Goal: Feedback & Contribution: Contribute content

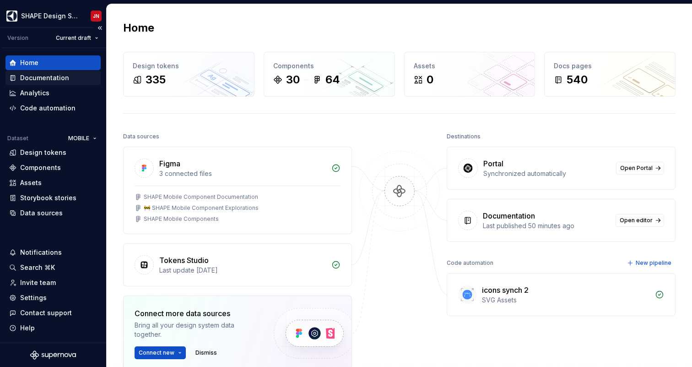
click at [70, 83] on div "Documentation" at bounding box center [52, 78] width 95 height 15
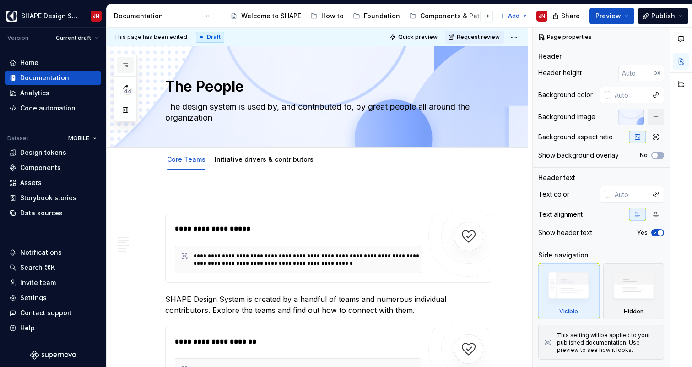
type textarea "*"
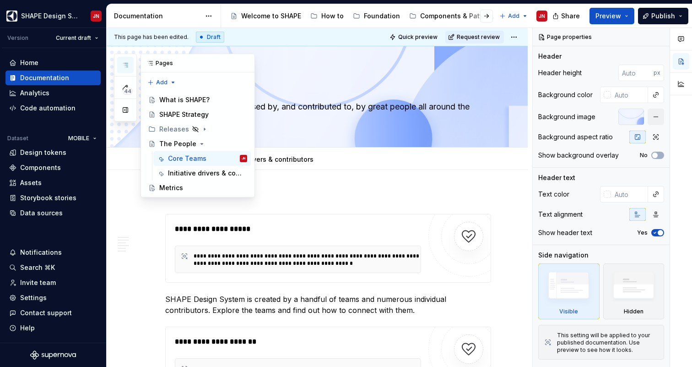
click at [123, 67] on icon "button" at bounding box center [125, 64] width 7 height 7
click at [227, 313] on p "SHAPE Design System is created by a handful of teams and numerous individual co…" at bounding box center [328, 305] width 326 height 22
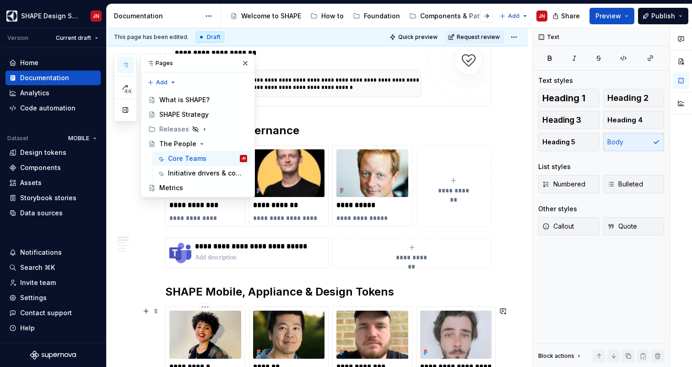
scroll to position [300, 0]
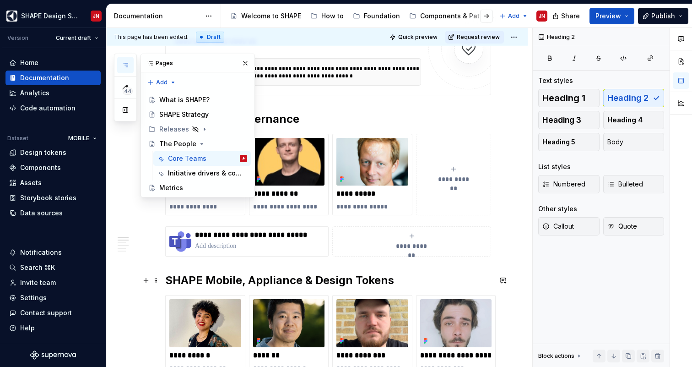
click at [219, 279] on h2 "SHAPE Mobile, Appliance & Design Tokens" at bounding box center [328, 280] width 326 height 15
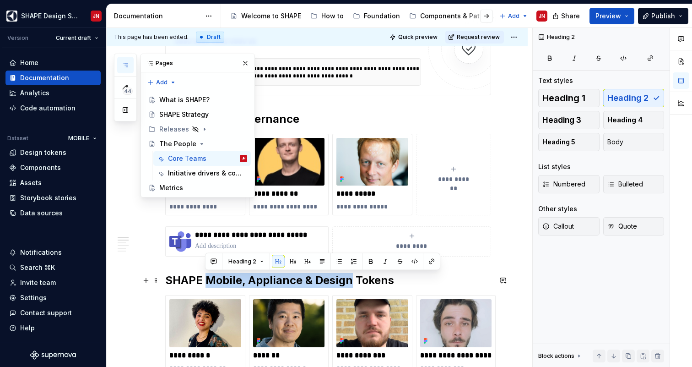
drag, startPoint x: 219, startPoint y: 279, endPoint x: 338, endPoint y: 280, distance: 119.1
click at [338, 280] on h2 "SHAPE Mobile, Appliance & Design Tokens" at bounding box center [328, 280] width 326 height 15
click at [271, 280] on h2 "SHAPE Mobile, Appliance & Design Tokens" at bounding box center [328, 280] width 326 height 15
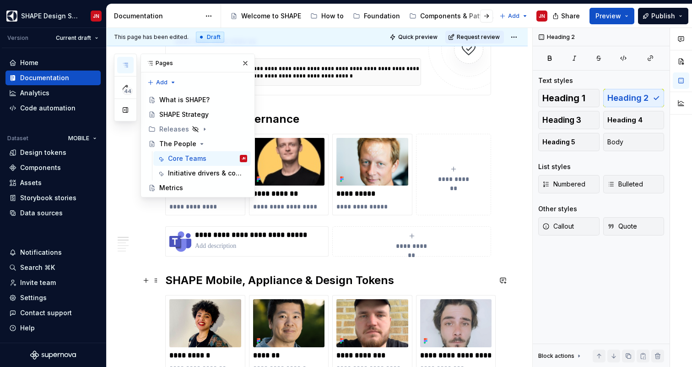
click at [318, 280] on h2 "SHAPE Mobile, Appliance & Design Tokens" at bounding box center [328, 280] width 326 height 15
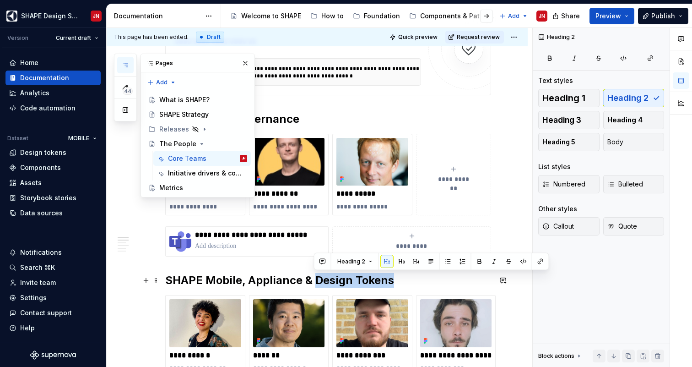
drag, startPoint x: 318, startPoint y: 280, endPoint x: 365, endPoint y: 280, distance: 47.6
click at [365, 280] on h2 "SHAPE Mobile, Appliance & Design Tokens" at bounding box center [328, 280] width 326 height 15
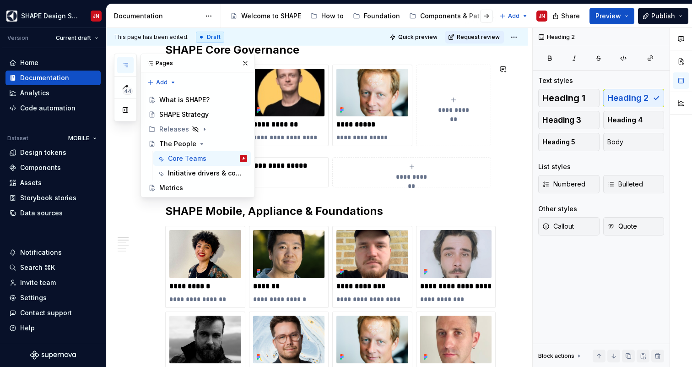
scroll to position [333, 0]
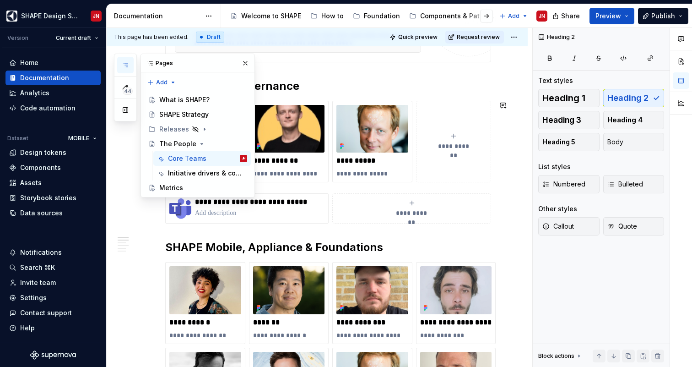
click at [185, 248] on h2 "SHAPE Mobile, Appliance & Foundations" at bounding box center [328, 247] width 326 height 15
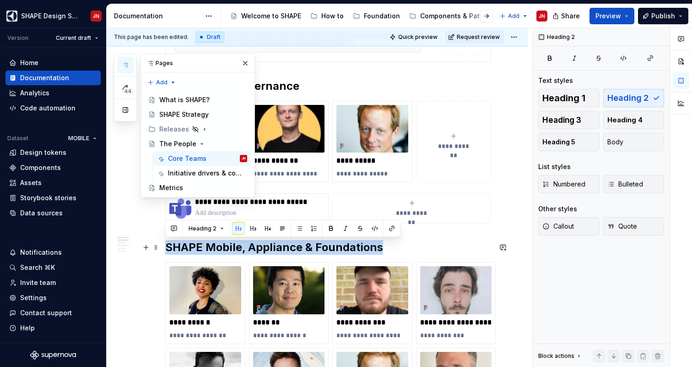
click at [185, 248] on h2 "SHAPE Mobile, Appliance & Foundations" at bounding box center [328, 247] width 326 height 15
copy h2 "SHAPE Mobile, Appliance & Foundations"
click at [417, 246] on h2 "SHAPE Mobile, Appliance & Foundations" at bounding box center [328, 247] width 326 height 15
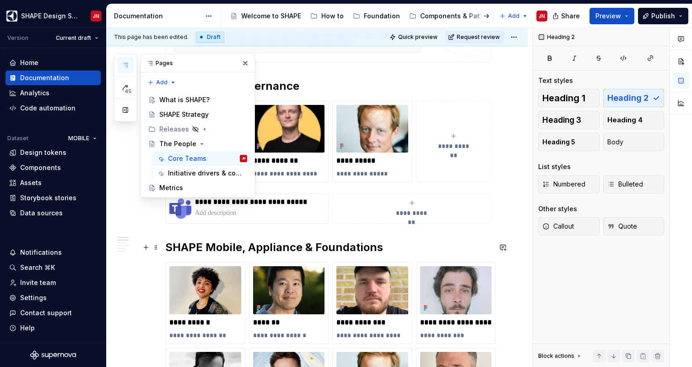
click at [224, 247] on h2 "SHAPE Mobile, Appliance & Foundations" at bounding box center [328, 247] width 326 height 15
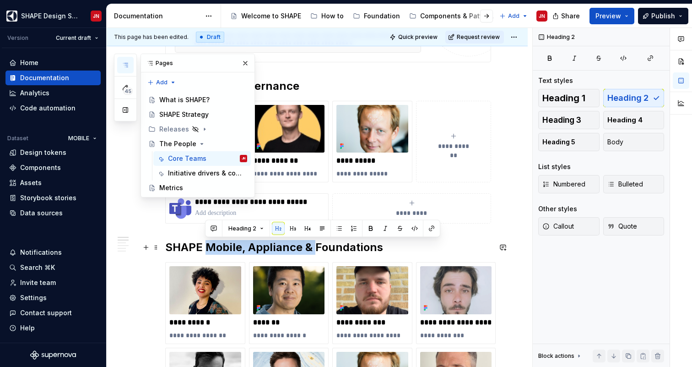
drag, startPoint x: 224, startPoint y: 247, endPoint x: 310, endPoint y: 249, distance: 86.1
click at [310, 249] on h2 "SHAPE Mobile, Appliance & Foundations" at bounding box center [328, 247] width 326 height 15
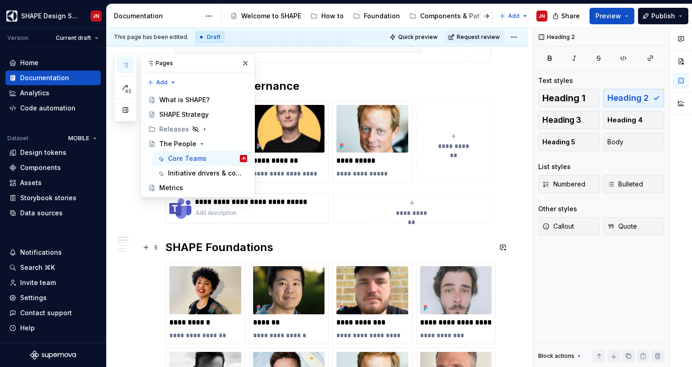
click at [294, 250] on h2 "SHAPE Foundations" at bounding box center [328, 247] width 326 height 15
click at [191, 248] on h2 "SHAPE Foundations," at bounding box center [328, 247] width 326 height 15
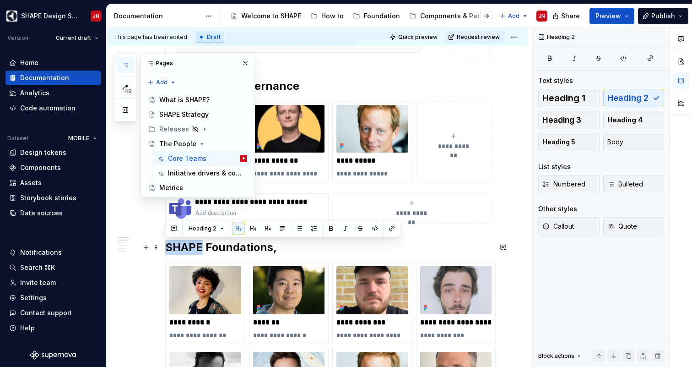
click at [191, 248] on h2 "SHAPE Foundations," at bounding box center [328, 247] width 326 height 15
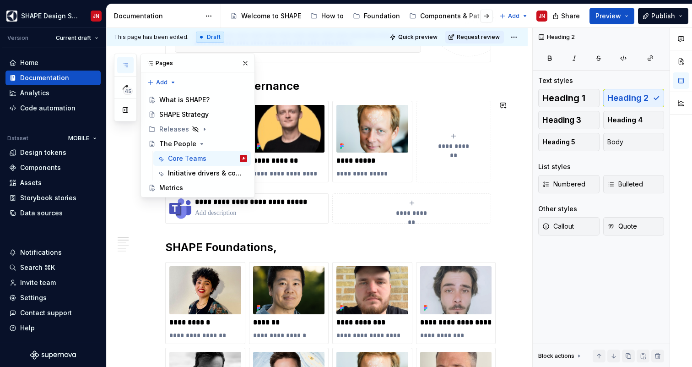
click at [183, 249] on h2 "SHAPE Foundations," at bounding box center [328, 247] width 326 height 15
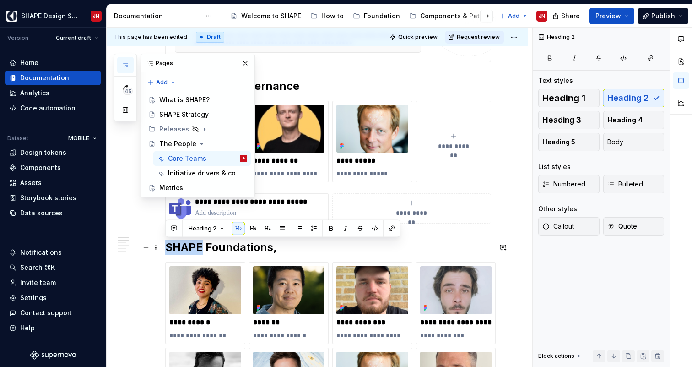
click at [183, 249] on h2 "SHAPE Foundations," at bounding box center [328, 247] width 326 height 15
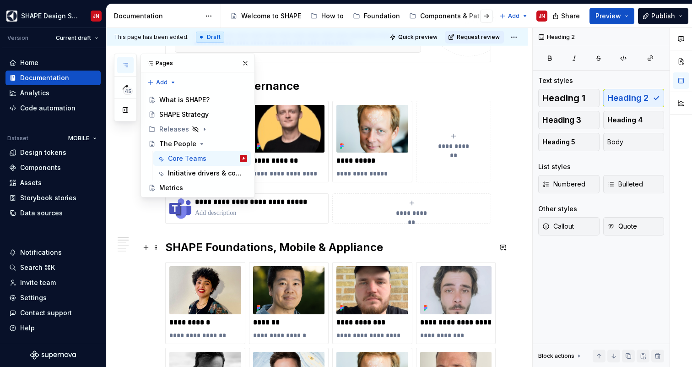
click at [356, 240] on h2 "SHAPE Foundations, Mobile & Appliance" at bounding box center [328, 247] width 326 height 15
click at [240, 63] on button "button" at bounding box center [245, 63] width 13 height 13
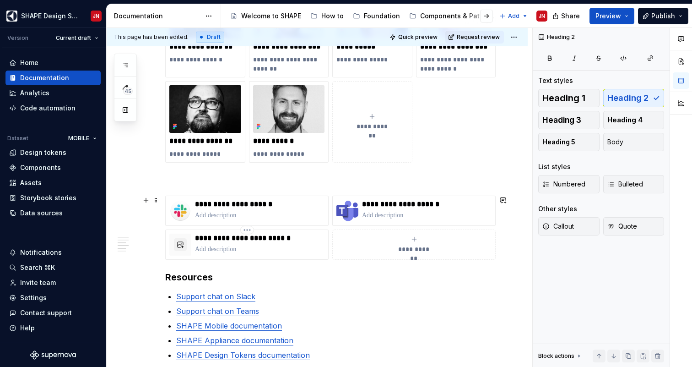
scroll to position [772, 0]
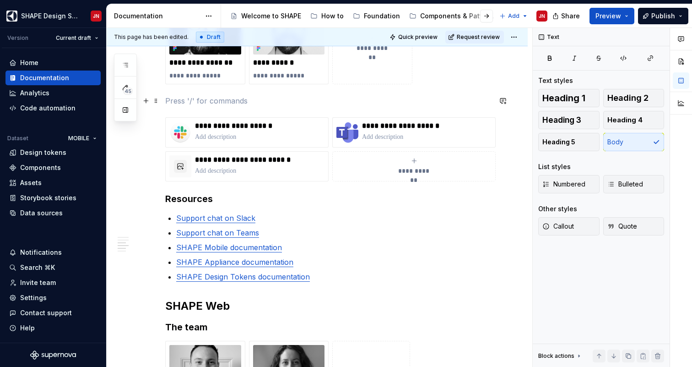
click at [184, 101] on p at bounding box center [328, 100] width 326 height 11
click at [401, 171] on span "**********" at bounding box center [414, 170] width 40 height 9
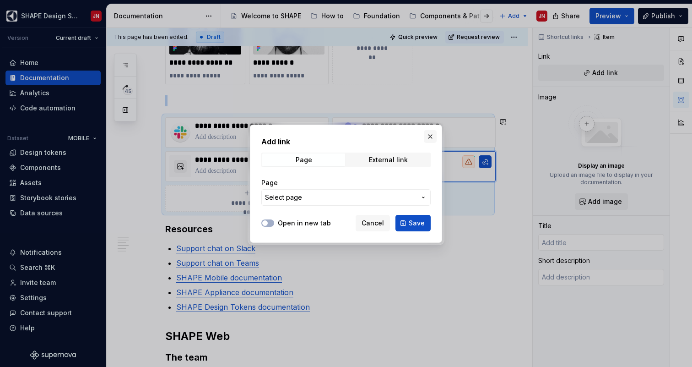
click at [428, 141] on button "button" at bounding box center [430, 136] width 13 height 13
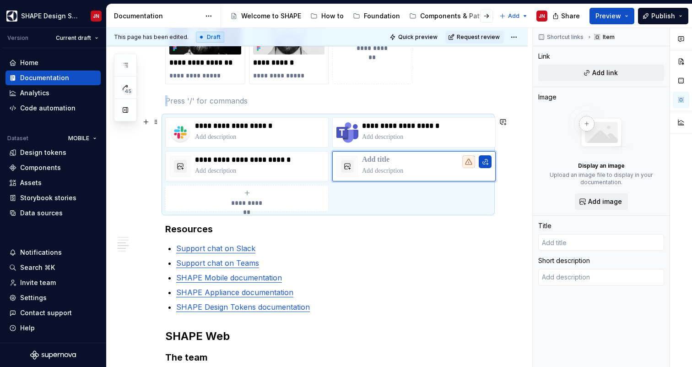
click at [264, 203] on span "**********" at bounding box center [247, 202] width 40 height 9
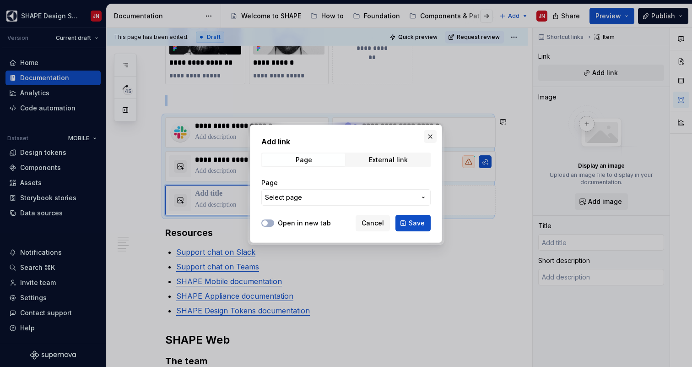
click at [429, 136] on button "button" at bounding box center [430, 136] width 13 height 13
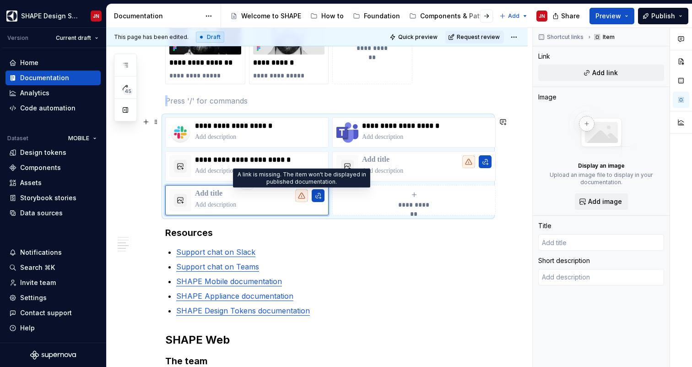
click at [303, 195] on icon at bounding box center [301, 195] width 7 height 7
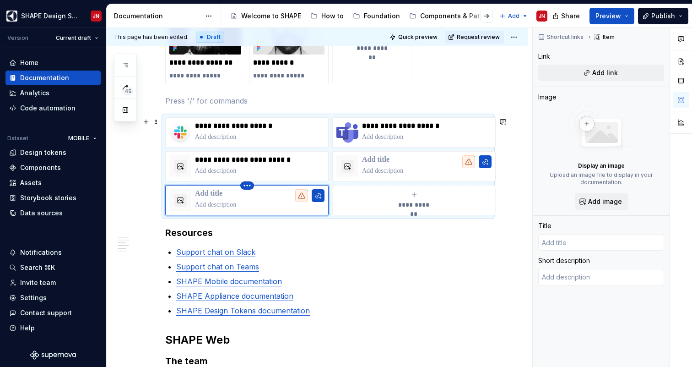
click at [249, 185] on html "SHAPE Design System JN Version Current draft Home Documentation Analytics Code …" at bounding box center [346, 183] width 692 height 367
click at [287, 201] on div "Delete item" at bounding box center [287, 201] width 60 height 9
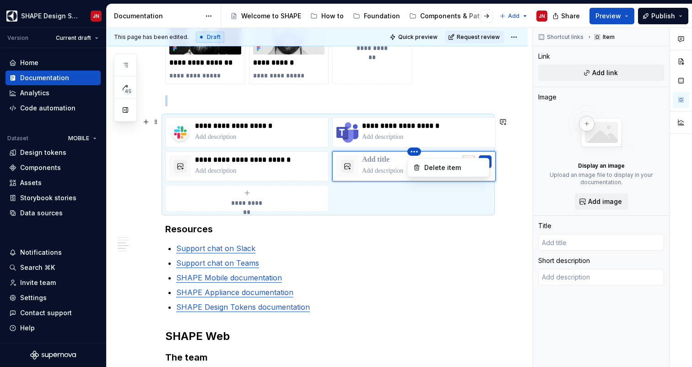
click at [416, 150] on html "SHAPE Design System JN Version Current draft Home Documentation Analytics Code …" at bounding box center [346, 183] width 692 height 367
click at [435, 166] on div "Delete item" at bounding box center [455, 167] width 60 height 9
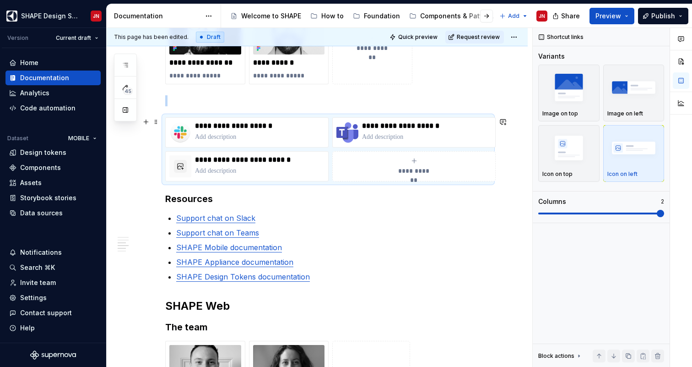
click at [511, 168] on div "**********" at bounding box center [317, 4] width 421 height 1212
click at [509, 151] on div "**********" at bounding box center [317, 4] width 421 height 1212
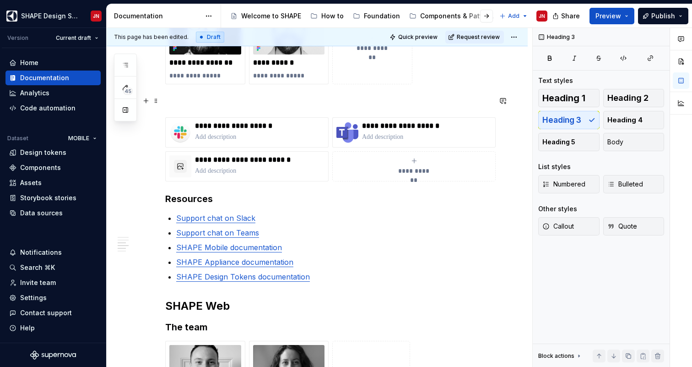
click at [343, 100] on p at bounding box center [328, 100] width 326 height 11
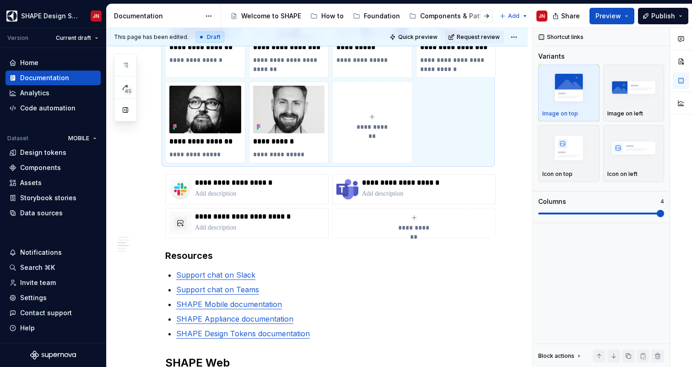
scroll to position [711, 0]
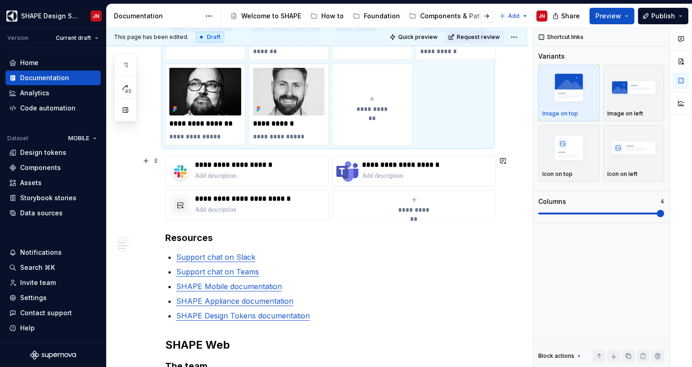
click at [508, 190] on div "**********" at bounding box center [317, 54] width 421 height 1190
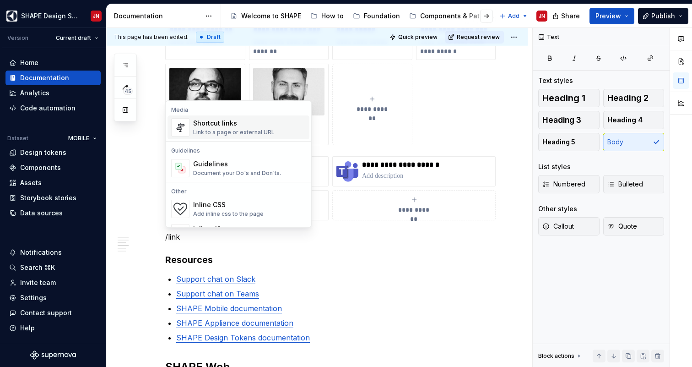
click at [260, 123] on div "Shortcut links" at bounding box center [234, 123] width 82 height 9
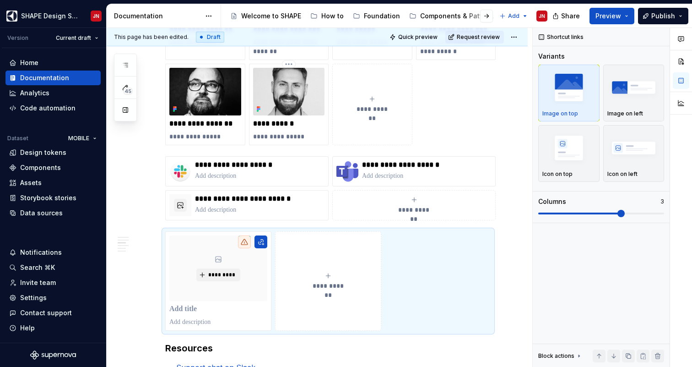
type textarea "*"
click at [630, 160] on img "button" at bounding box center [634, 147] width 53 height 33
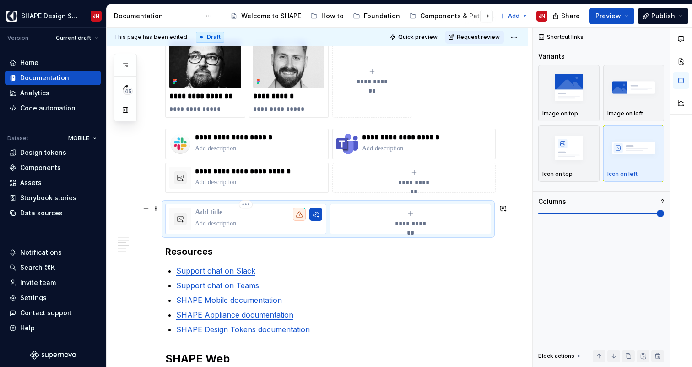
scroll to position [750, 0]
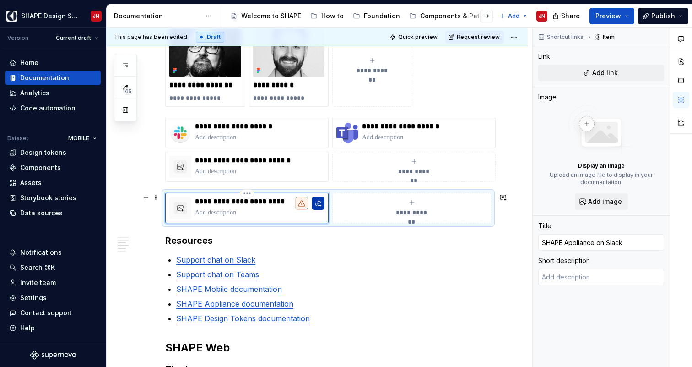
click at [319, 203] on button "button" at bounding box center [318, 203] width 13 height 13
type textarea "*"
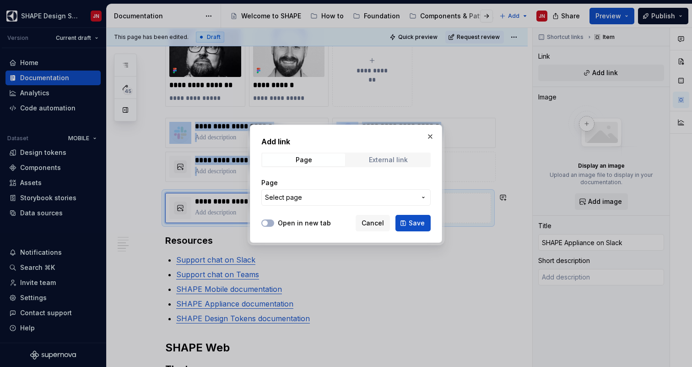
click at [387, 158] on div "External link" at bounding box center [388, 159] width 39 height 7
click at [330, 196] on input "URL" at bounding box center [345, 197] width 169 height 16
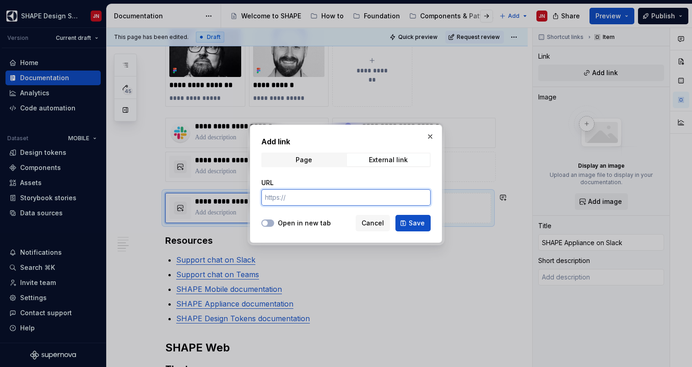
click at [330, 196] on input "URL" at bounding box center [345, 197] width 169 height 16
paste input "[URL][DOMAIN_NAME]"
type input "[URL][DOMAIN_NAME]"
click at [269, 223] on button "Open in new tab" at bounding box center [267, 222] width 13 height 7
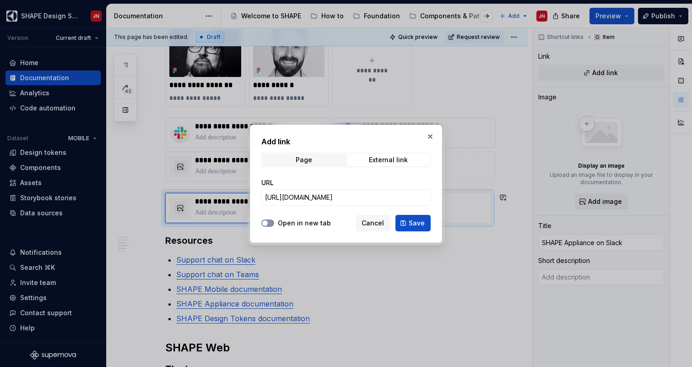
scroll to position [0, 0]
click at [421, 221] on span "Save" at bounding box center [417, 222] width 16 height 9
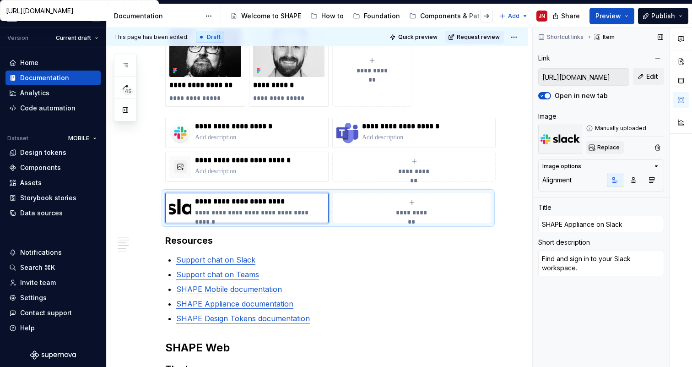
click at [597, 147] on button "Replace" at bounding box center [605, 147] width 38 height 13
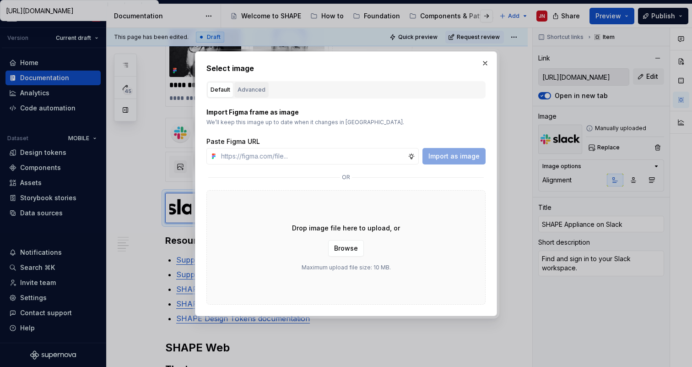
click at [241, 88] on div "Advanced" at bounding box center [252, 89] width 28 height 9
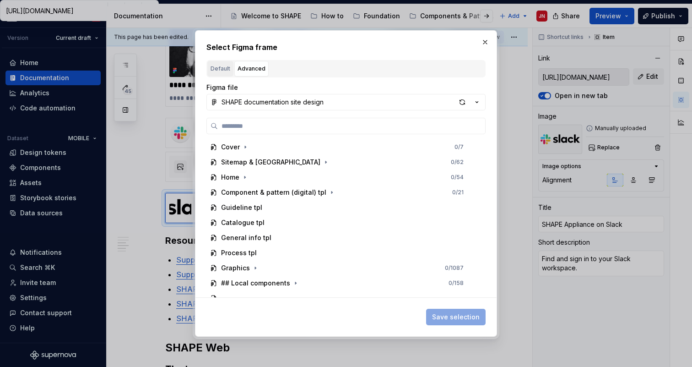
click at [227, 68] on div "Default" at bounding box center [221, 68] width 20 height 9
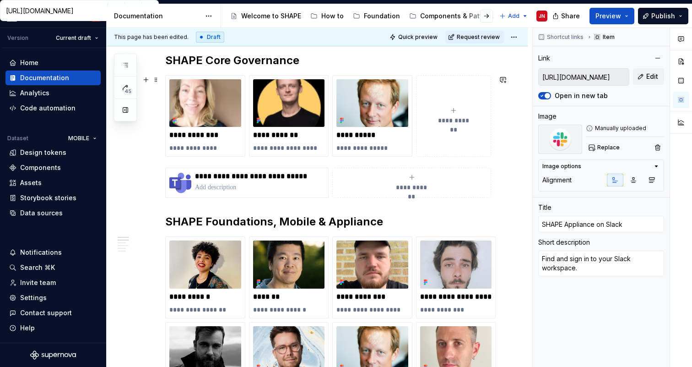
scroll to position [366, 0]
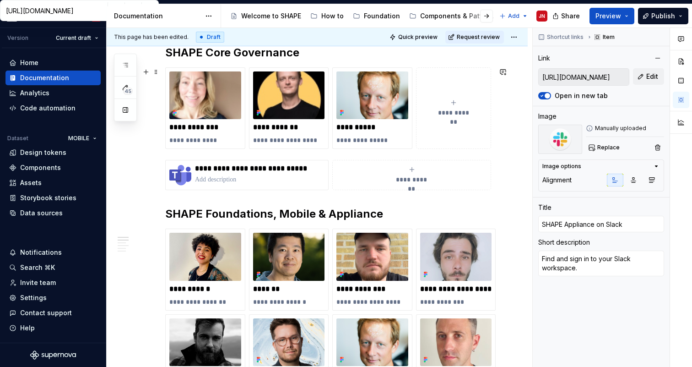
click at [218, 213] on h2 "SHAPE Foundations, Mobile & Appliance" at bounding box center [328, 214] width 326 height 15
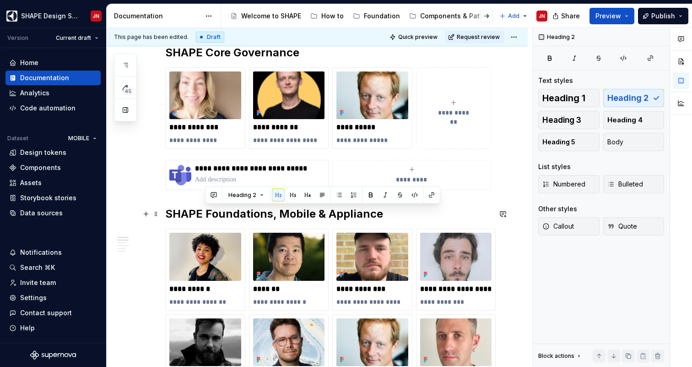
click at [287, 218] on h2 "SHAPE Foundations, Mobile & Appliance" at bounding box center [328, 214] width 326 height 15
drag, startPoint x: 206, startPoint y: 213, endPoint x: 270, endPoint y: 218, distance: 63.8
click at [270, 218] on h2 "SHAPE Foundations, Mobile & Appliance" at bounding box center [328, 214] width 326 height 15
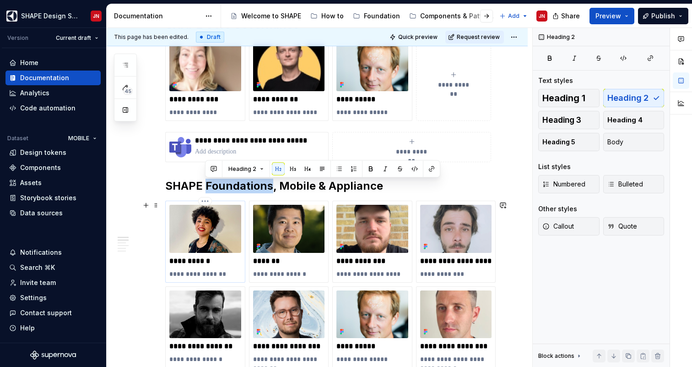
scroll to position [392, 0]
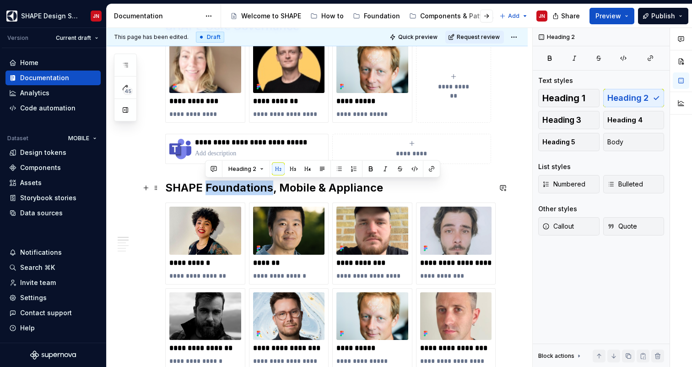
click at [243, 188] on h2 "SHAPE Foundations, Mobile & Appliance" at bounding box center [328, 187] width 326 height 15
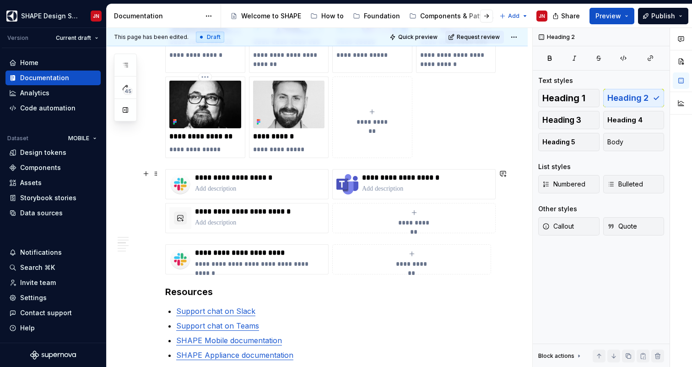
scroll to position [699, 0]
click at [417, 257] on div "**********" at bounding box center [412, 259] width 151 height 18
type textarea "*"
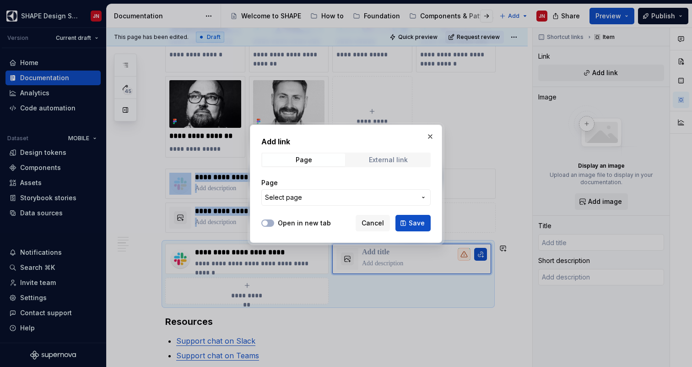
click at [385, 158] on div "External link" at bounding box center [388, 159] width 39 height 7
click at [289, 202] on input "URL" at bounding box center [345, 197] width 169 height 16
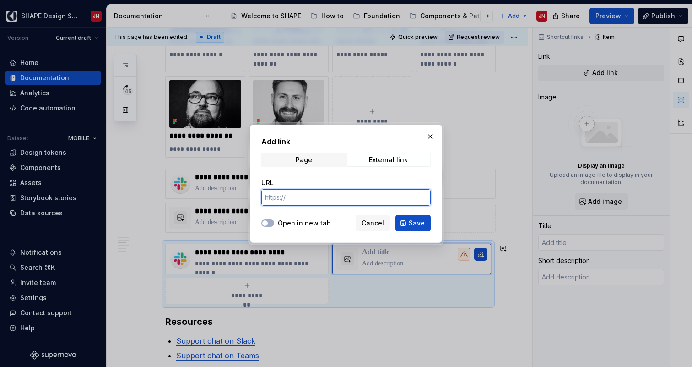
paste input "[URL][DOMAIN_NAME]"
type input "[URL][DOMAIN_NAME]"
click at [266, 219] on button "Open in new tab" at bounding box center [267, 222] width 13 height 7
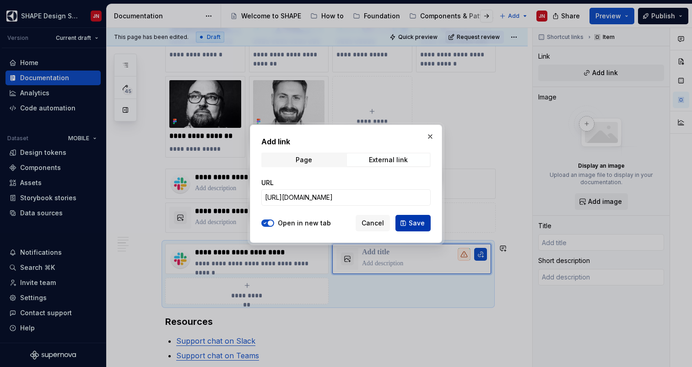
click at [420, 224] on span "Save" at bounding box center [417, 222] width 16 height 9
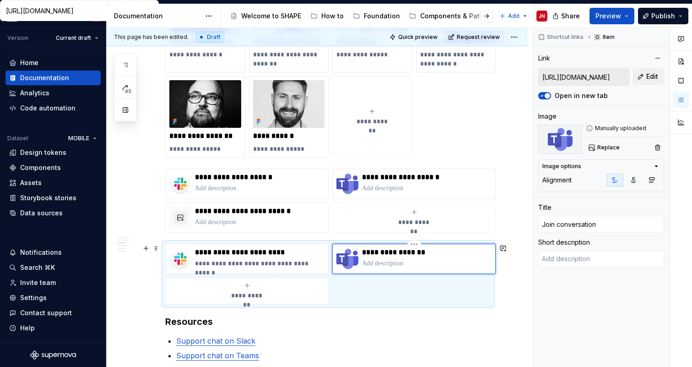
click at [378, 256] on p "**********" at bounding box center [427, 252] width 130 height 9
type textarea "*"
type input "S"
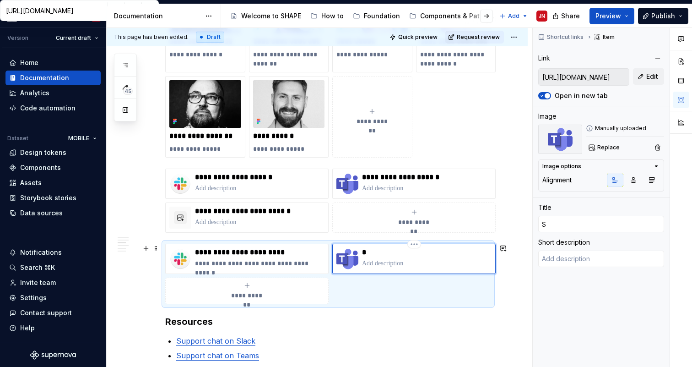
type textarea "*"
type input "SH"
type textarea "*"
type input "SHA"
type textarea "*"
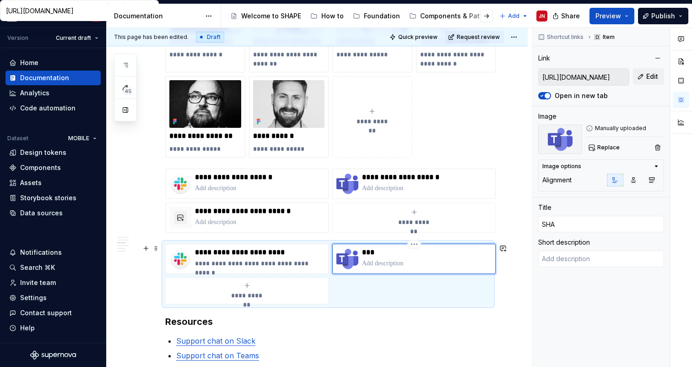
type input "SHAP"
type textarea "*"
type input "SHAPE"
type textarea "*"
type input "SHAPE"
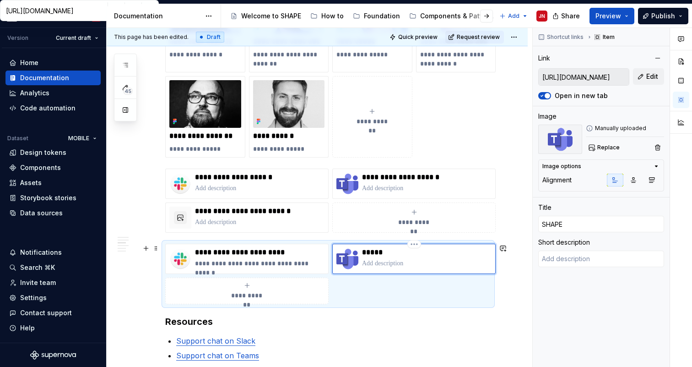
type textarea "*"
type input "SHAPE A"
type textarea "*"
type input "SHAPE Ap"
type textarea "*"
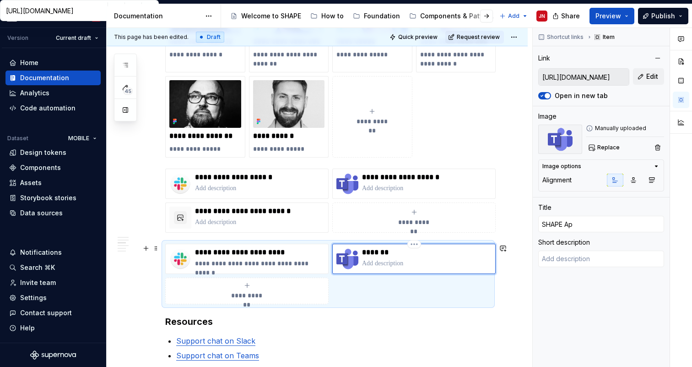
type input "SHAPE App"
type textarea "*"
type input "SHAPE Appl"
type textarea "*"
type input "SHAPE Appli"
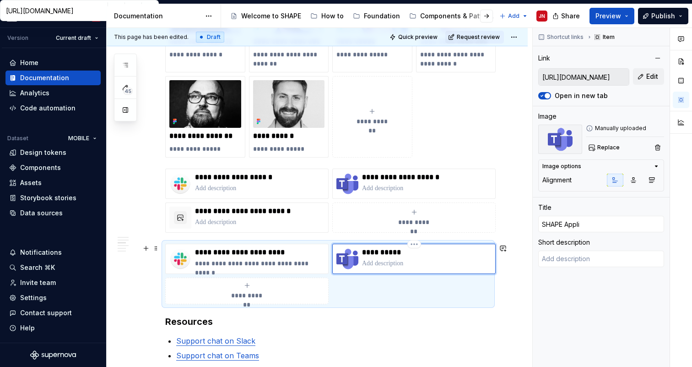
type textarea "*"
type input "SHAPE Applia"
type textarea "*"
type input "SHAPE Applian"
type textarea "*"
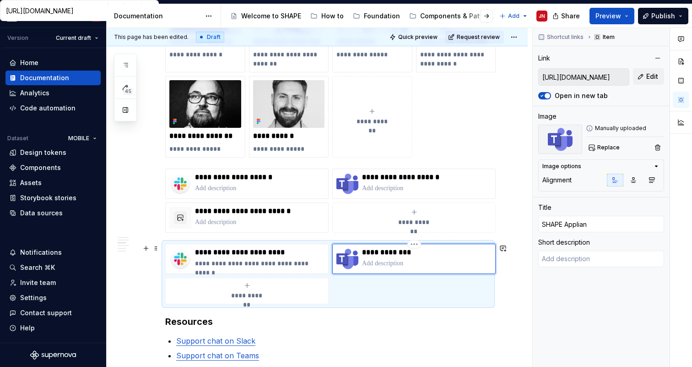
type input "SHAPE Applianc"
type textarea "*"
type input "SHAPE Appliance"
type textarea "*"
type input "SHAPE Appliance"
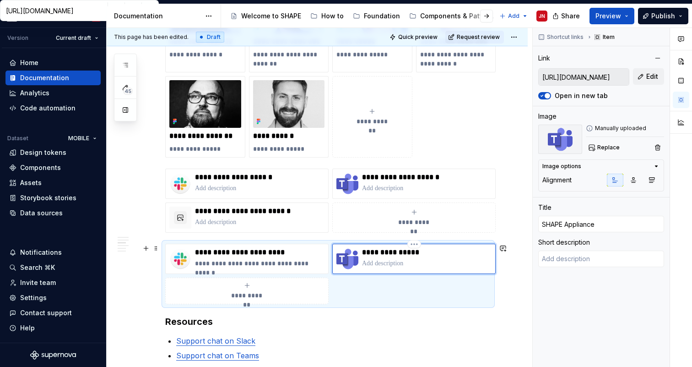
type textarea "*"
type input "SHAPE Appliance o"
type textarea "*"
type input "SHAPE Appliance on"
type textarea "*"
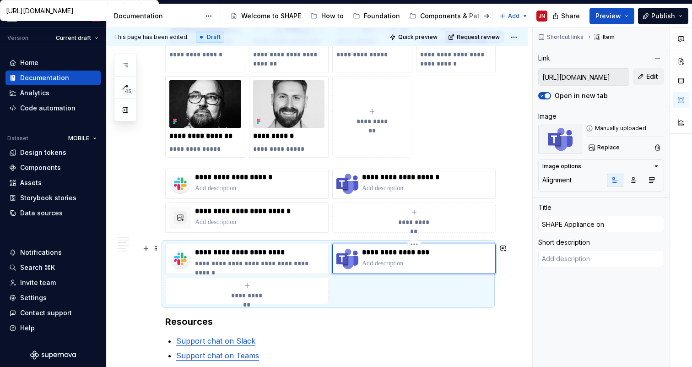
type input "SHAPE Appliance on"
type textarea "*"
type input "SHAPE Appliance on T"
type textarea "*"
type input "SHAPE Appliance on Te"
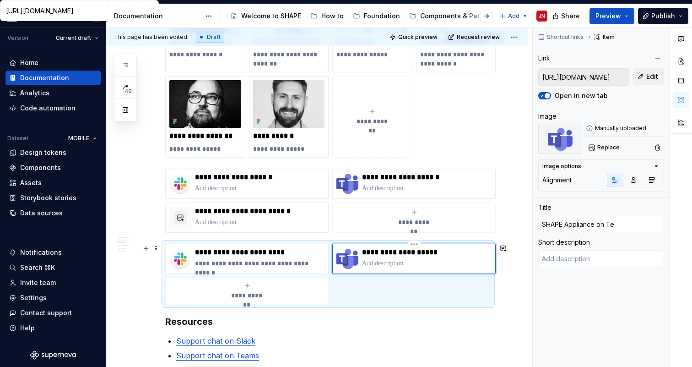
type textarea "*"
type input "SHAPE Appliance on Tea"
type textarea "*"
type input "SHAPE Appliance on Team"
type textarea "*"
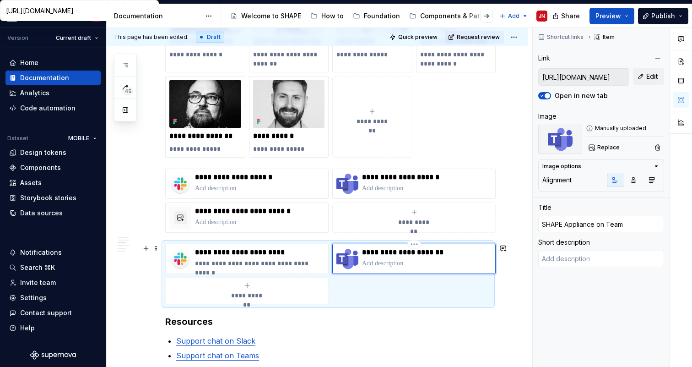
type input "SHAPE Appliance on Teams"
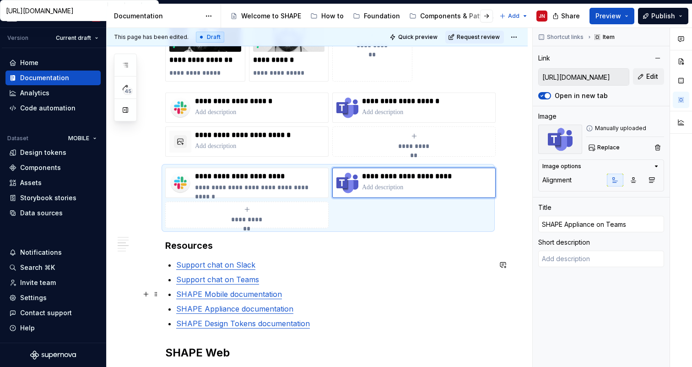
scroll to position [780, 0]
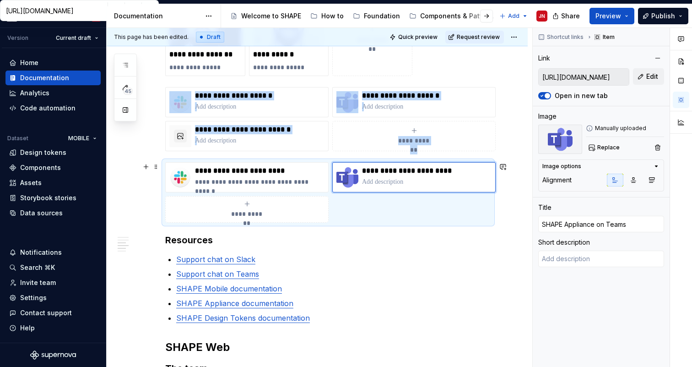
click at [255, 219] on button "**********" at bounding box center [246, 209] width 163 height 27
type textarea "*"
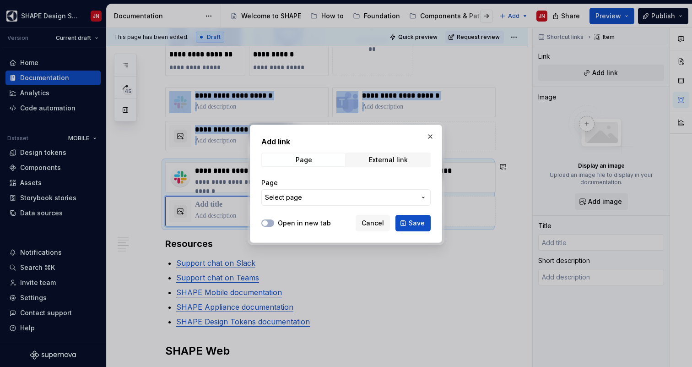
click at [308, 196] on span "Select page" at bounding box center [340, 197] width 151 height 9
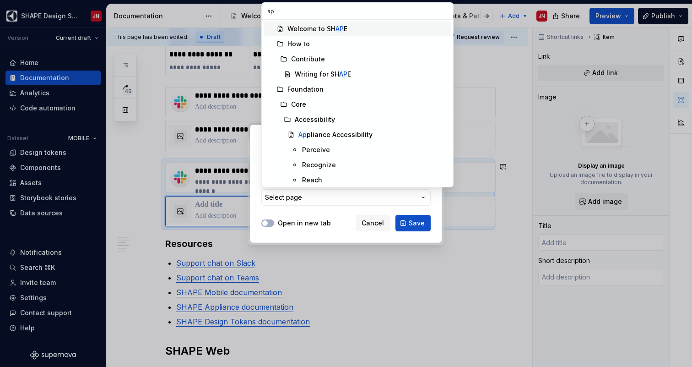
type input "a"
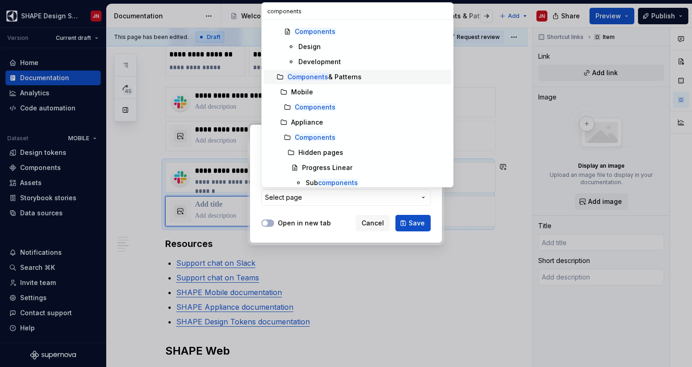
scroll to position [39, 0]
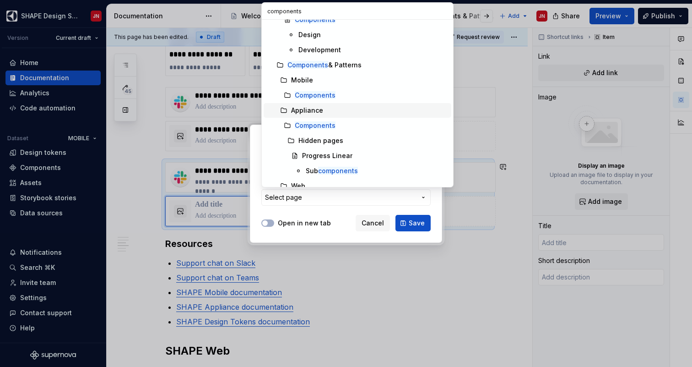
type input "components"
click at [309, 109] on div "Appliance" at bounding box center [307, 110] width 32 height 9
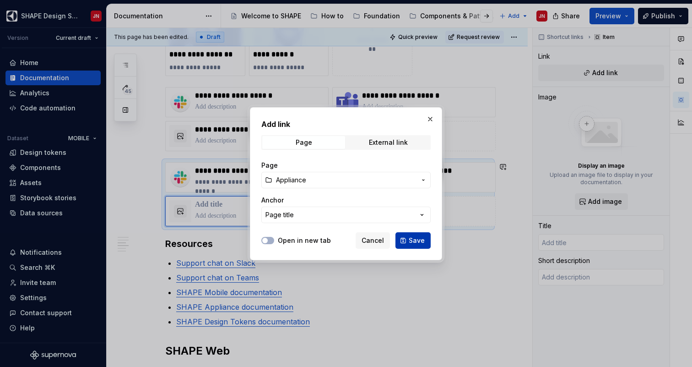
click at [415, 239] on span "Save" at bounding box center [417, 240] width 16 height 9
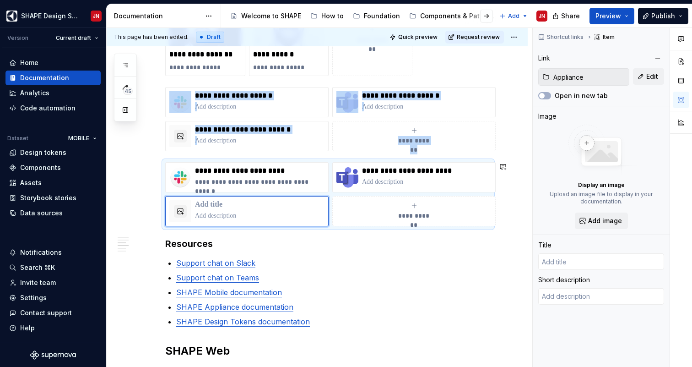
type textarea "*"
type input "Appliance"
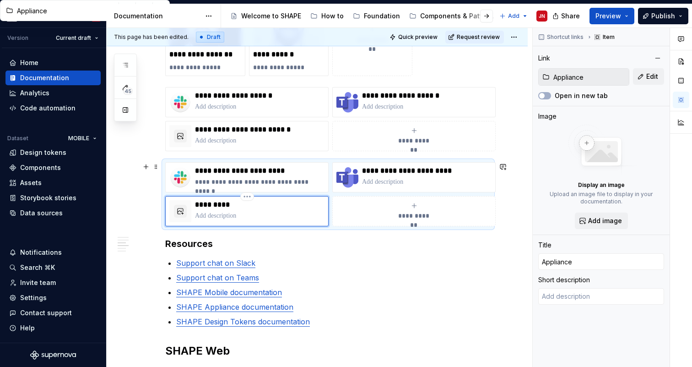
click at [213, 207] on p "*********" at bounding box center [260, 204] width 130 height 9
type textarea "*"
type input "SAppliance"
type textarea "*"
type input "ShAppliance"
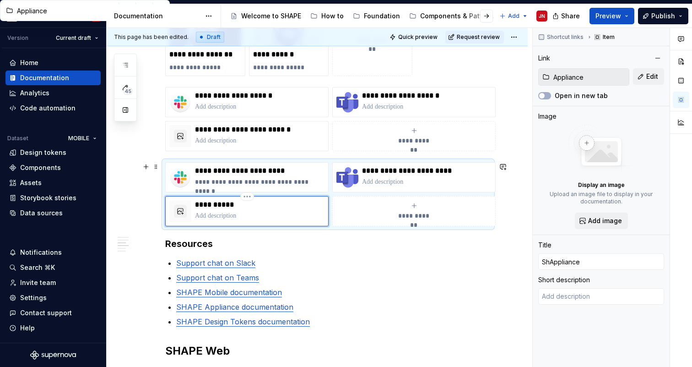
type textarea "*"
type input "ShaAppliance"
type textarea "*"
type input "ShapAppliance"
type textarea "*"
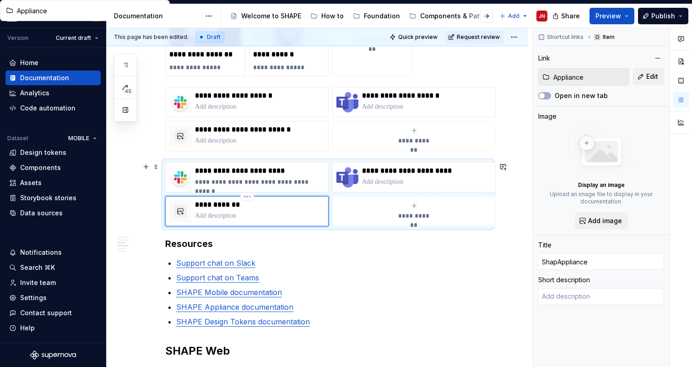
type input "ShapeAppliance"
type textarea "*"
type input "Shape Appliance"
type textarea "*"
type input "Shape Appliance"
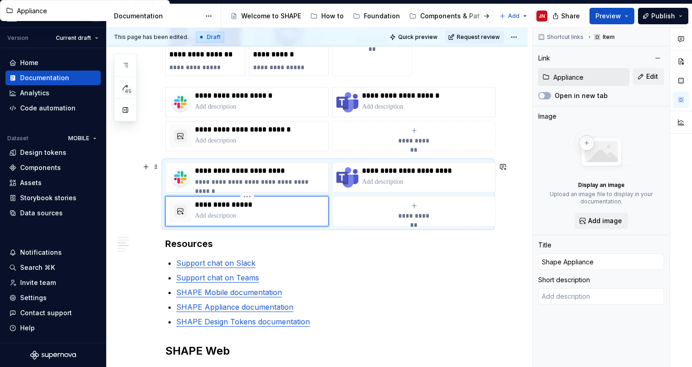
type textarea "*"
type input "Shape Appliance D"
type textarea "*"
type input "Shape Appliance Do"
type textarea "*"
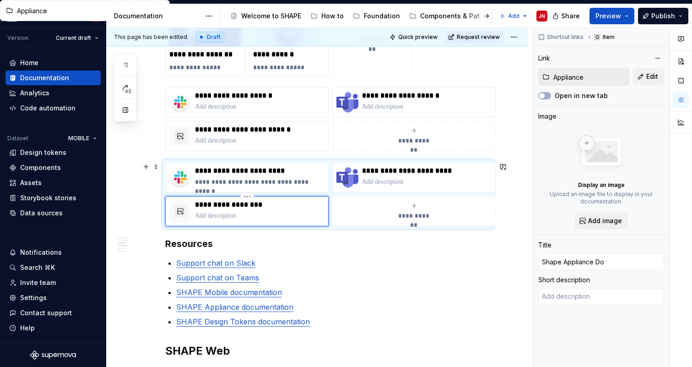
type input "Shape Appliance Doc"
type textarea "*"
type input "Shape Appliance Docu"
type textarea "*"
type input "Shape Appliance Docum"
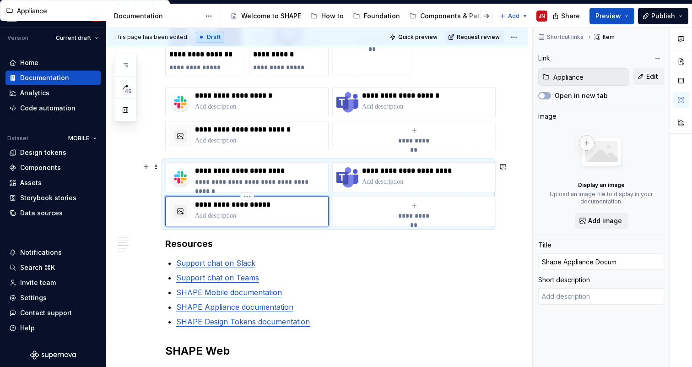
type textarea "*"
type input "Shape Appliance Docume"
type textarea "*"
type input "Shape Appliance Documen"
type textarea "*"
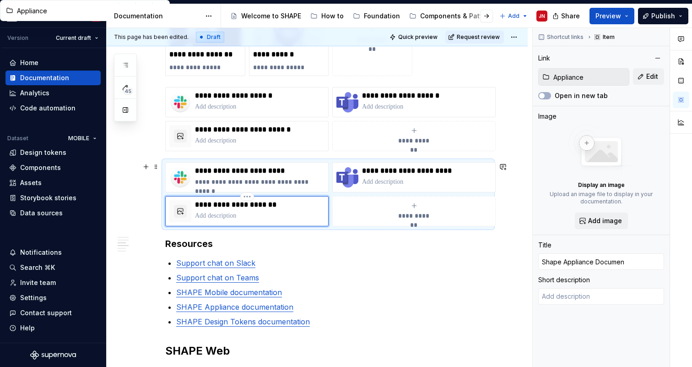
type input "Shape Appliance Document"
type textarea "*"
type input "Shape Appliance Documenta"
type textarea "*"
type input "Shape Appliance Documentat"
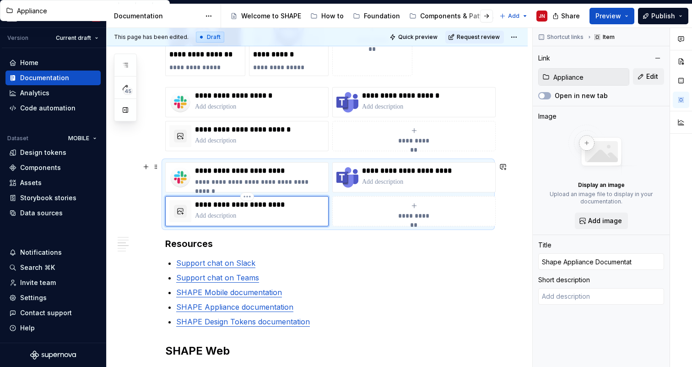
type textarea "*"
type input "Shape Appliance Documentati"
type textarea "*"
type input "Shape Appliance Documentatio"
type textarea "*"
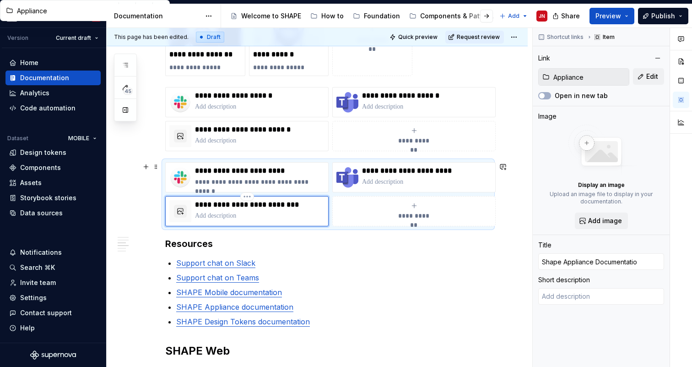
type input "Shape Appliance Documentation"
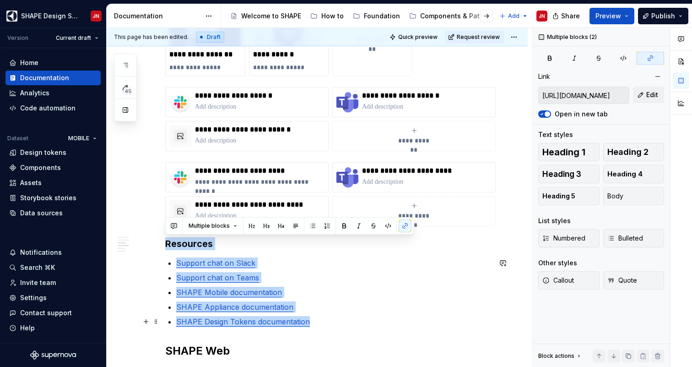
drag, startPoint x: 167, startPoint y: 243, endPoint x: 331, endPoint y: 318, distance: 180.6
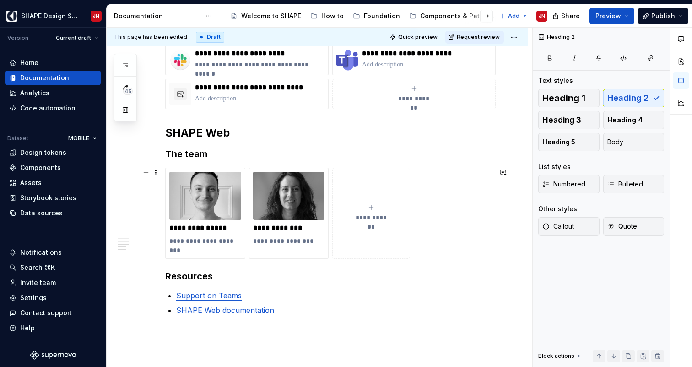
scroll to position [913, 0]
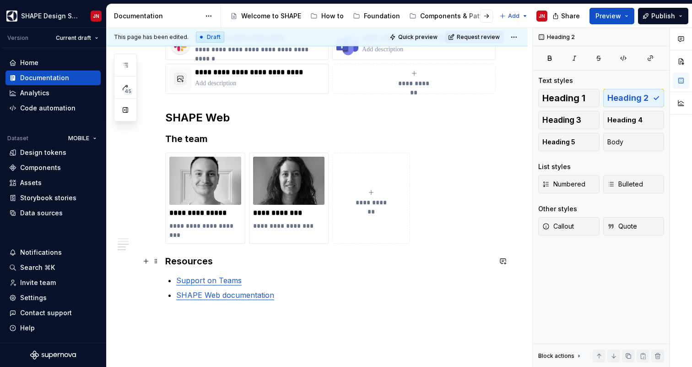
click at [167, 262] on h3 "Resources" at bounding box center [328, 261] width 326 height 13
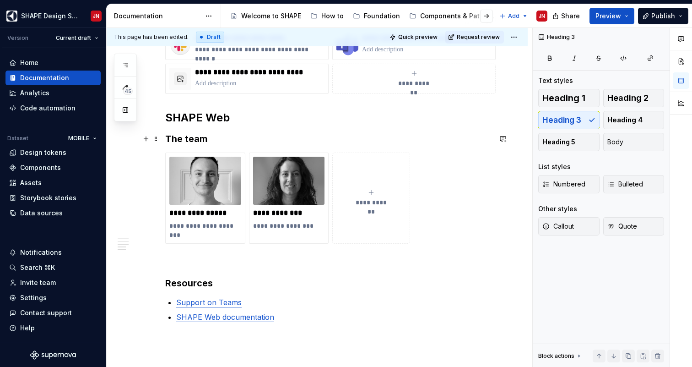
click at [196, 142] on h3 "The team" at bounding box center [328, 138] width 326 height 13
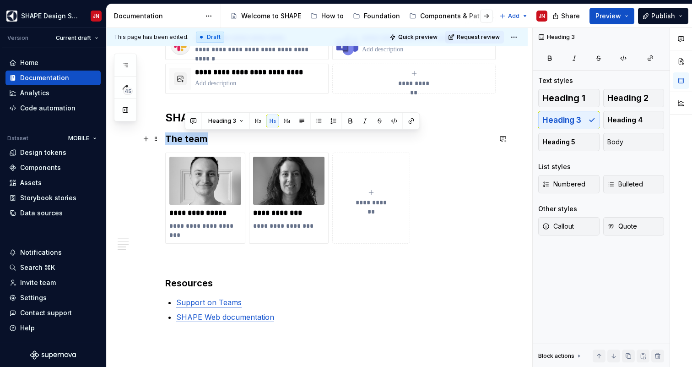
click at [196, 142] on h3 "The team" at bounding box center [328, 138] width 326 height 13
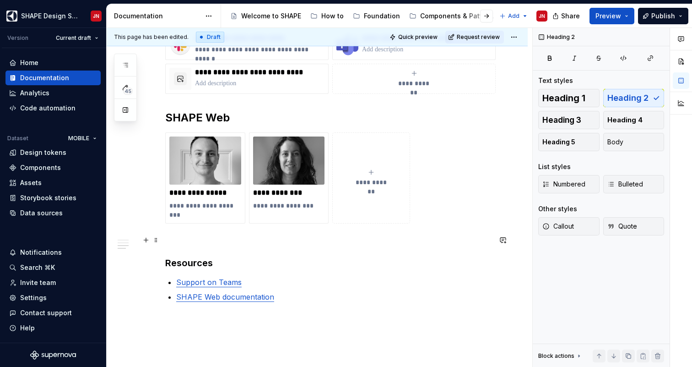
click at [183, 238] on p at bounding box center [328, 239] width 326 height 11
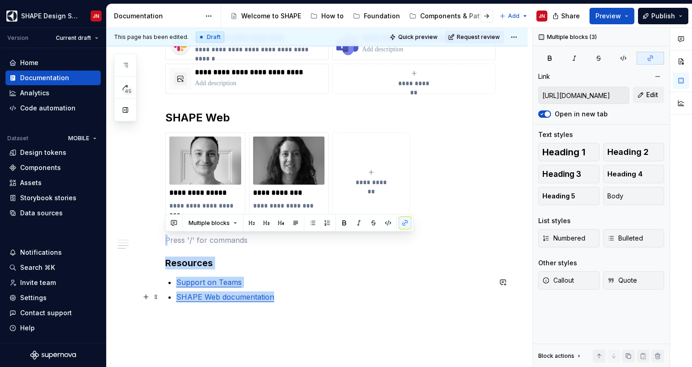
drag, startPoint x: 181, startPoint y: 238, endPoint x: 278, endPoint y: 299, distance: 114.8
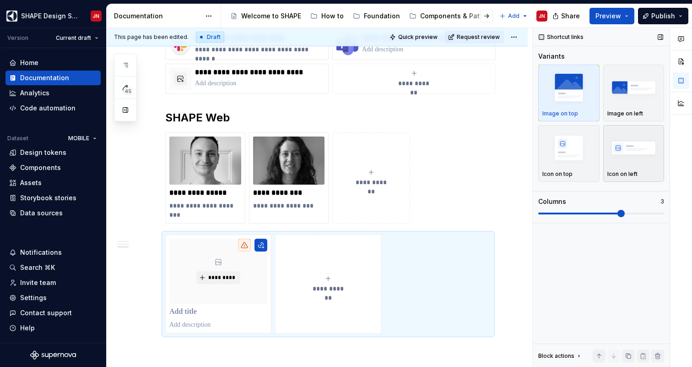
click at [629, 166] on div "button" at bounding box center [634, 148] width 53 height 38
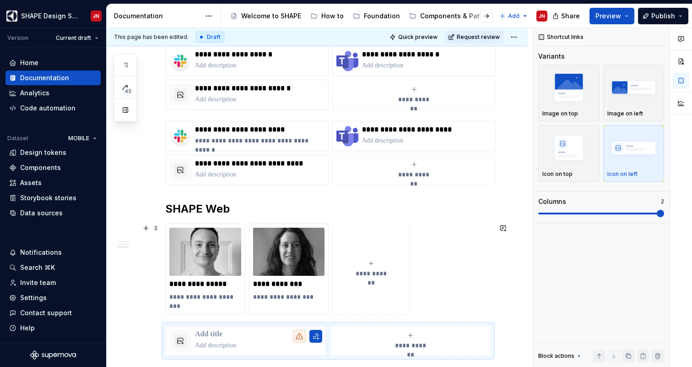
scroll to position [887, 0]
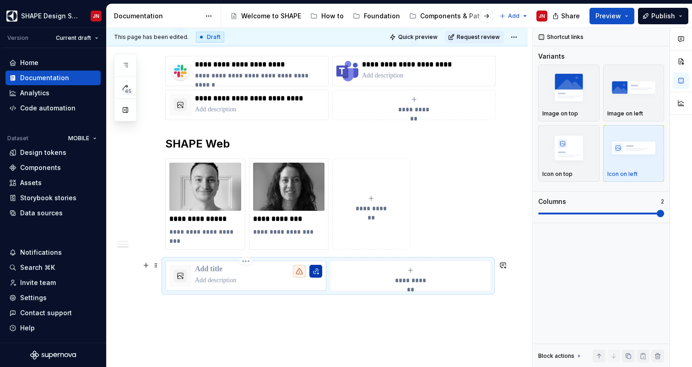
click at [319, 269] on button "button" at bounding box center [316, 271] width 13 height 13
type textarea "*"
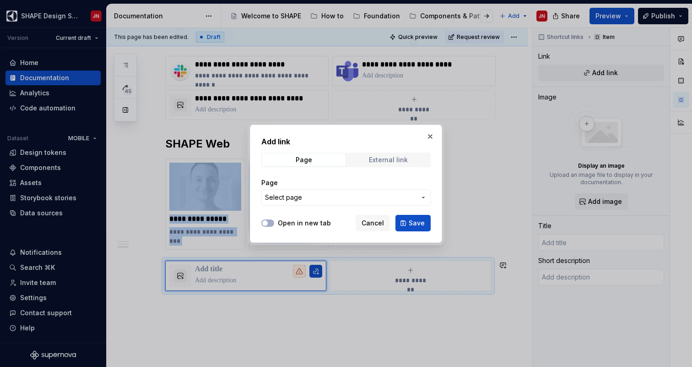
click at [370, 163] on div "External link" at bounding box center [388, 159] width 39 height 7
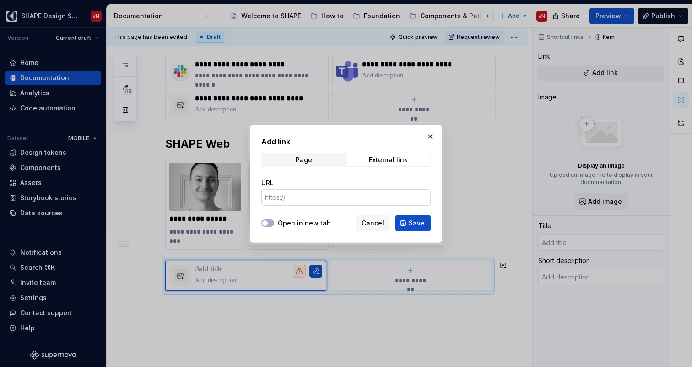
click at [323, 197] on input "URL" at bounding box center [345, 197] width 169 height 16
paste input "[URL][DOMAIN_NAME]"
type input "[URL][DOMAIN_NAME]"
click at [265, 222] on span "button" at bounding box center [264, 222] width 5 height 5
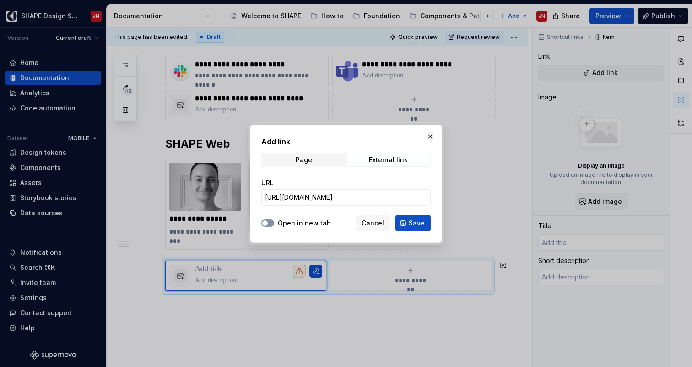
scroll to position [0, 0]
click at [410, 219] on span "Save" at bounding box center [417, 222] width 16 height 9
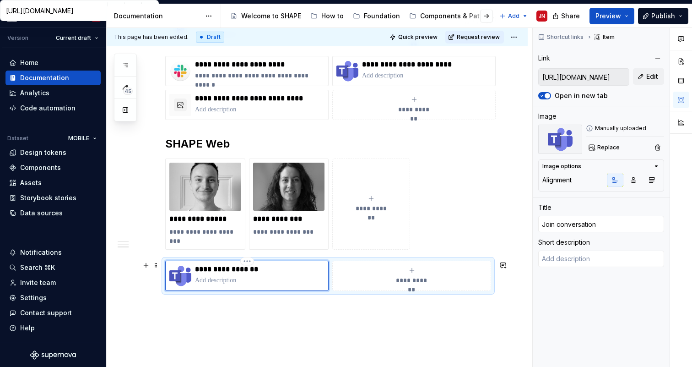
click at [220, 269] on p "**********" at bounding box center [260, 269] width 130 height 9
type textarea "*"
type input "S"
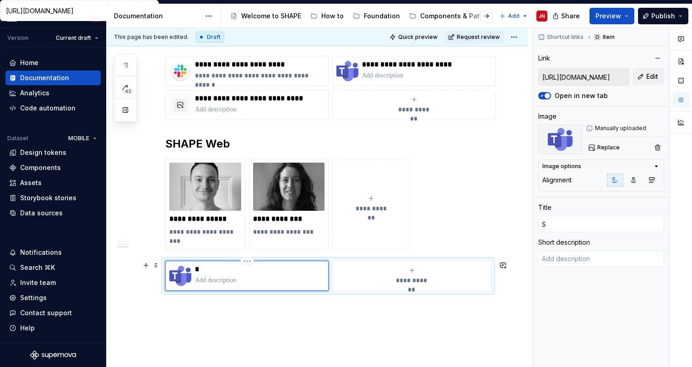
type textarea "*"
type input "SH"
type textarea "*"
type input "SHA"
type textarea "*"
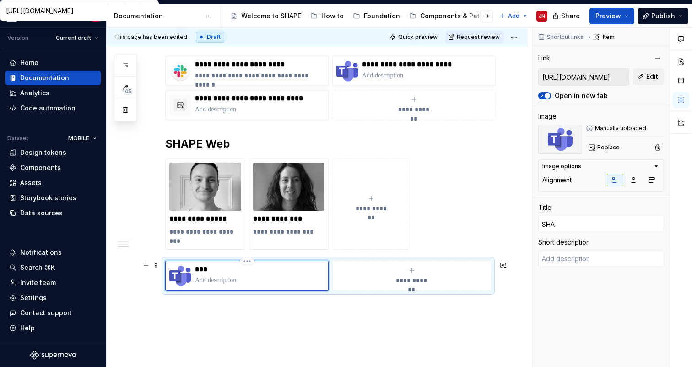
type input "SHAP"
type textarea "*"
type input "SHAPE"
type textarea "*"
type input "SHAPE"
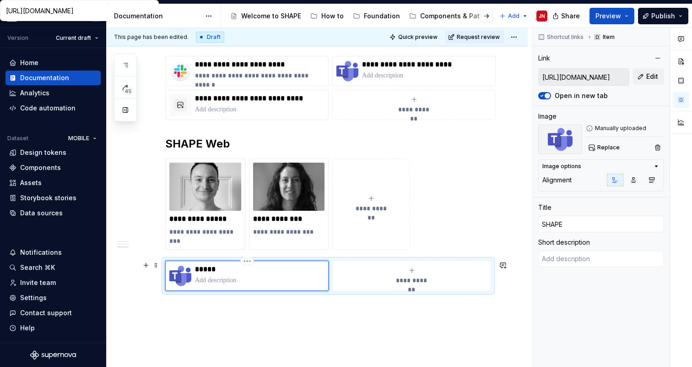
type textarea "*"
type input "SHAPE W"
type textarea "*"
type input "SHAPE We"
type textarea "*"
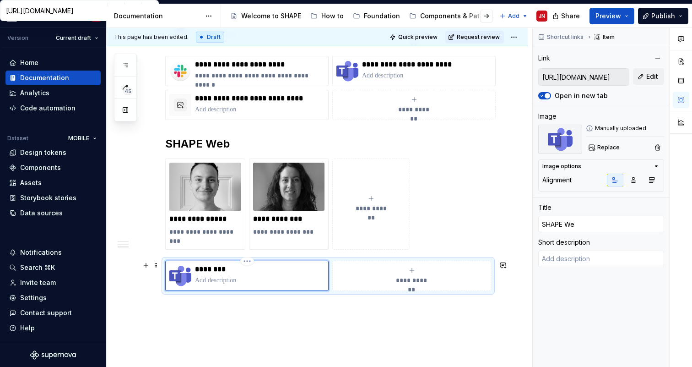
type input "SHAPE Web"
type textarea "*"
type input "SHAPE Web"
type textarea "*"
type input "SHAPE Web o"
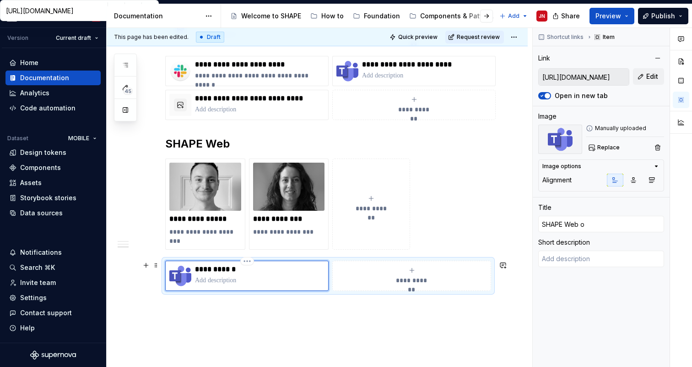
type textarea "*"
type input "SHAPE Web on"
type textarea "*"
type input "SHAPE Web on"
type textarea "*"
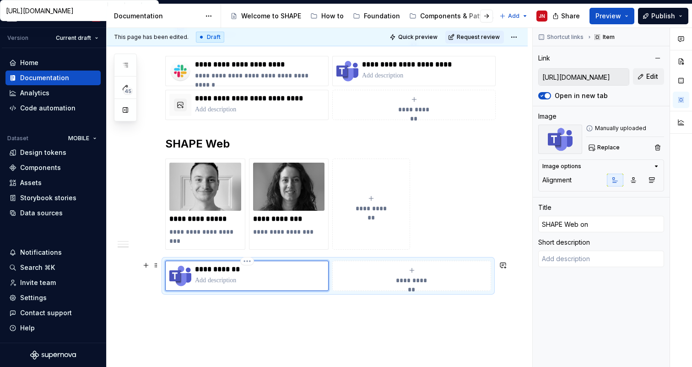
type input "SHAPE Web on T"
type textarea "*"
type input "SHAPE Web on Te"
type textarea "*"
type input "SHAPE Web on Tea"
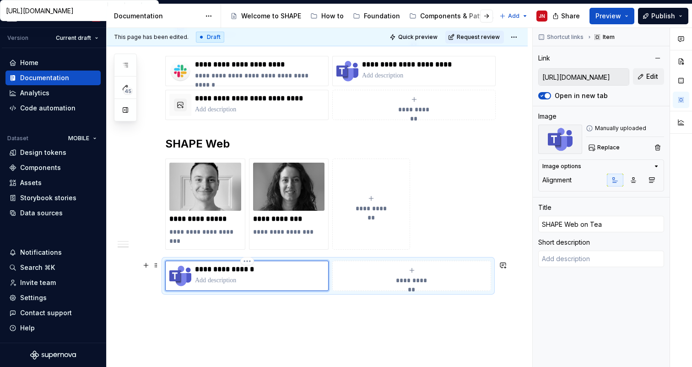
type textarea "*"
type input "SHAPE Web on Team"
type textarea "*"
type input "SHAPE Web on Teams"
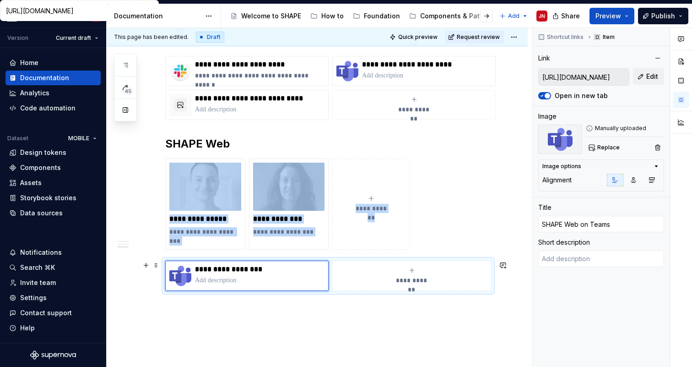
click at [386, 274] on div "**********" at bounding box center [412, 276] width 151 height 18
type textarea "*"
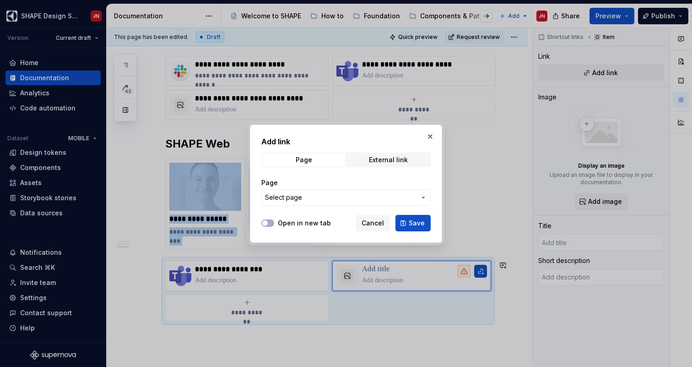
click at [302, 204] on button "Select page" at bounding box center [345, 197] width 169 height 16
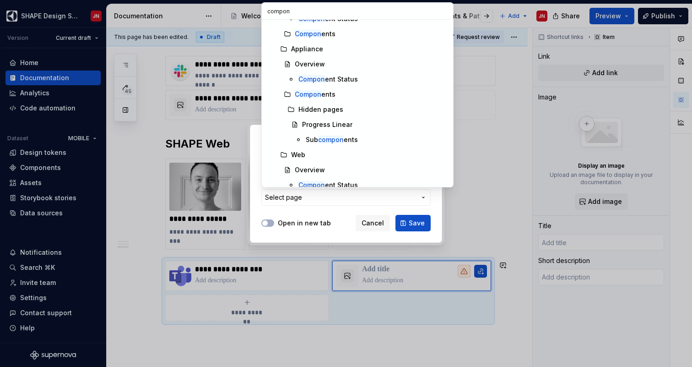
scroll to position [136, 0]
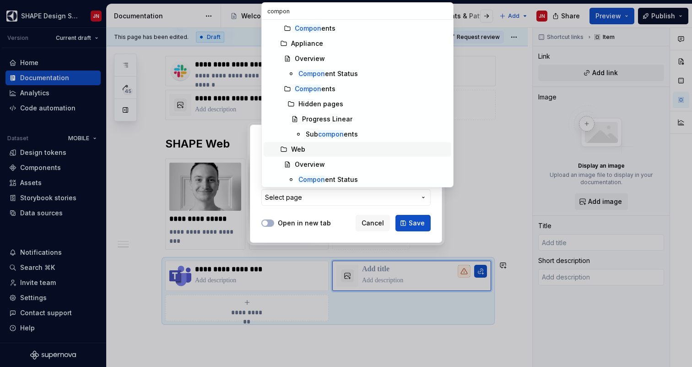
type input "compon"
click at [311, 149] on div "Web" at bounding box center [369, 149] width 157 height 9
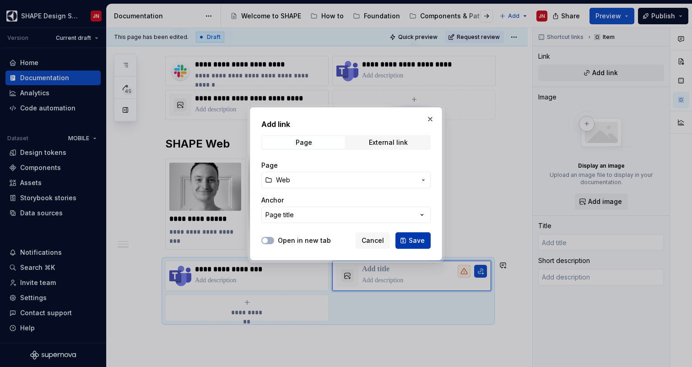
click at [418, 243] on span "Save" at bounding box center [417, 240] width 16 height 9
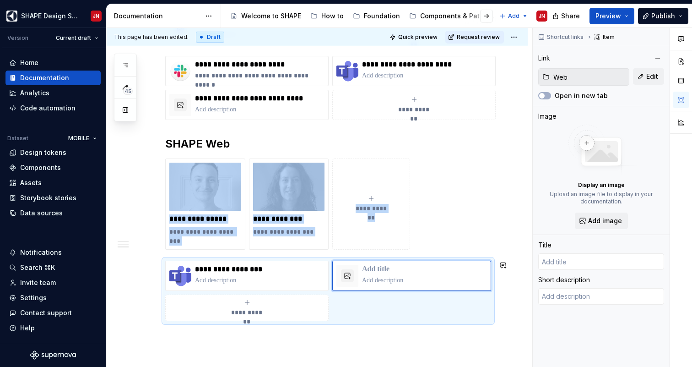
type textarea "*"
type input "Web"
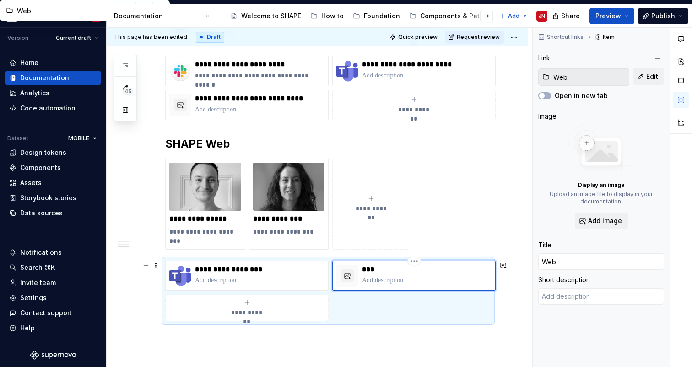
click at [371, 271] on p "***" at bounding box center [427, 269] width 130 height 9
type textarea "*"
type input "SWeb"
type textarea "*"
type input "ShWeb"
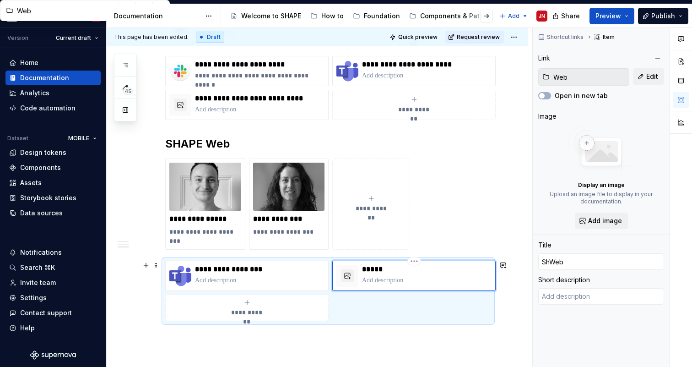
type textarea "*"
type input "ShaWeb"
type textarea "*"
type input "ShapWeb"
type textarea "*"
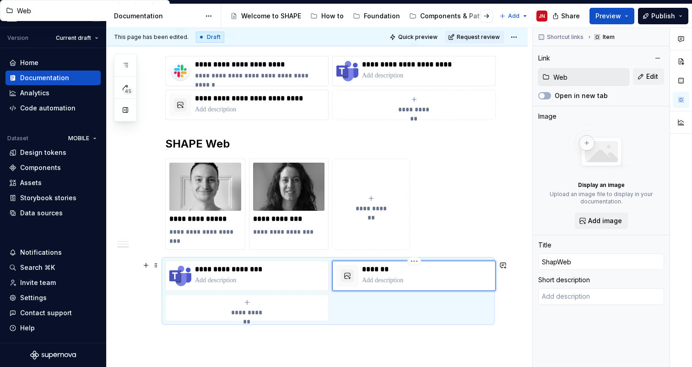
type input "ShapeWeb"
type textarea "*"
type input "Shape Web"
type textarea "*"
type input "SWeb"
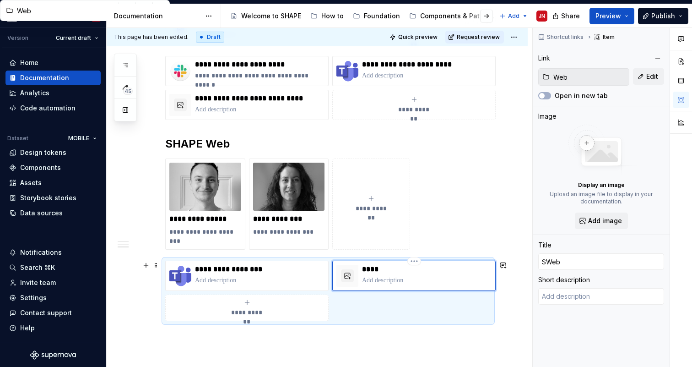
type textarea "*"
type input "SHWeb"
type textarea "*"
type input "SHAWeb"
type textarea "*"
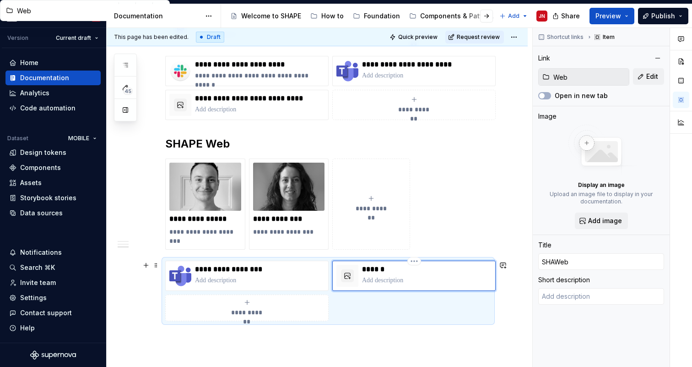
type input "SHAPWeb"
type textarea "*"
type input "SHAPEWeb"
type textarea "*"
type input "SHAPE Web"
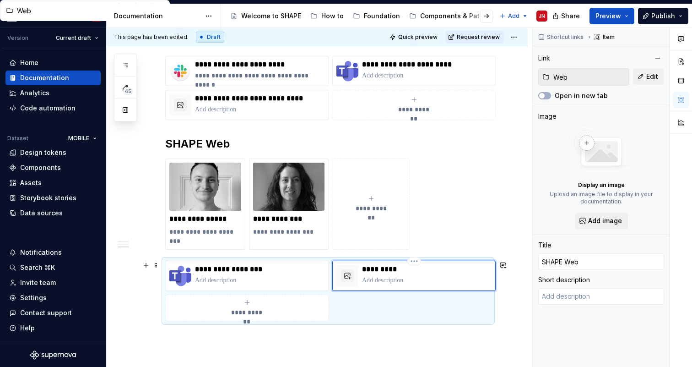
type textarea "*"
type input "SHAPE Web"
type textarea "*"
type input "SHAPE Web D"
type textarea "*"
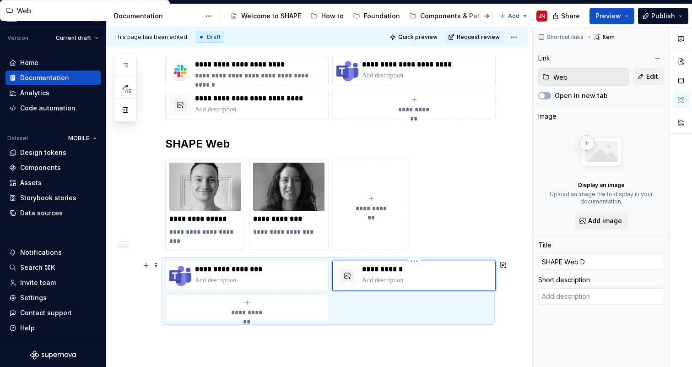
type input "SHAPE Web Do"
type textarea "*"
type input "SHAPE Web Doc"
type textarea "*"
type input "SHAPE Web Docu"
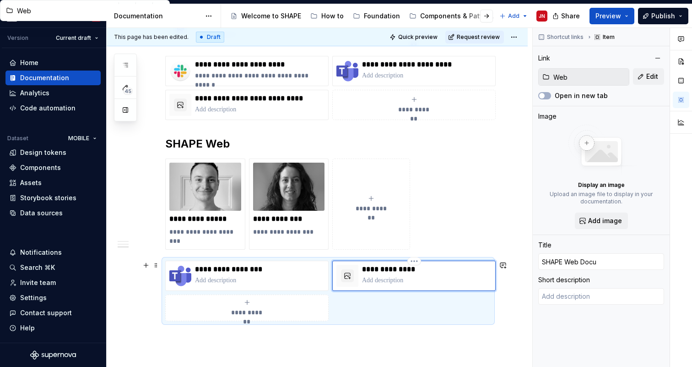
type textarea "*"
type input "SHAPE Web Docum"
type textarea "*"
type input "SHAPE Web Docume"
type textarea "*"
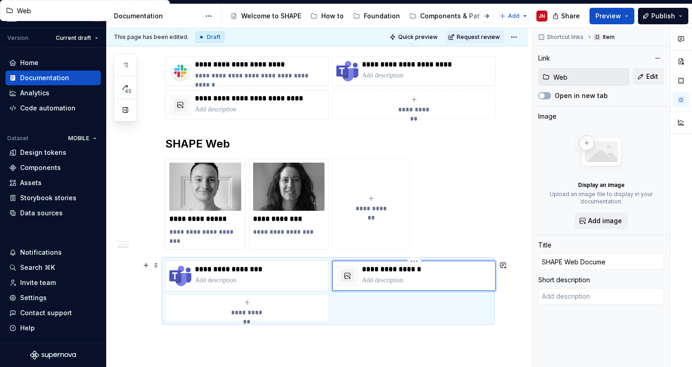
type input "SHAPE Web Documen"
type textarea "*"
type input "SHAPE Web Document"
type textarea "*"
type input "SHAPE Web Documenta"
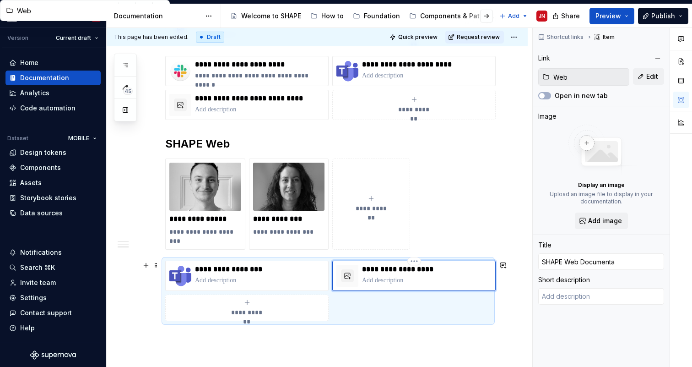
type textarea "*"
type input "SHAPE Web Documentat"
type textarea "*"
type input "SHAPE Web Documentati"
type textarea "*"
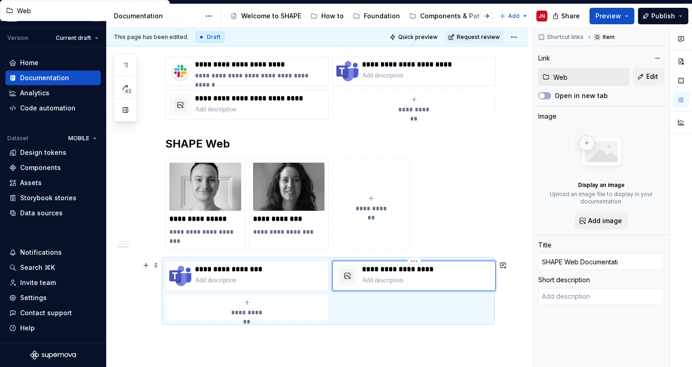
type input "SHAPE Web Documentatio"
type textarea "*"
type input "SHAPE Web Documentation"
type textarea "*"
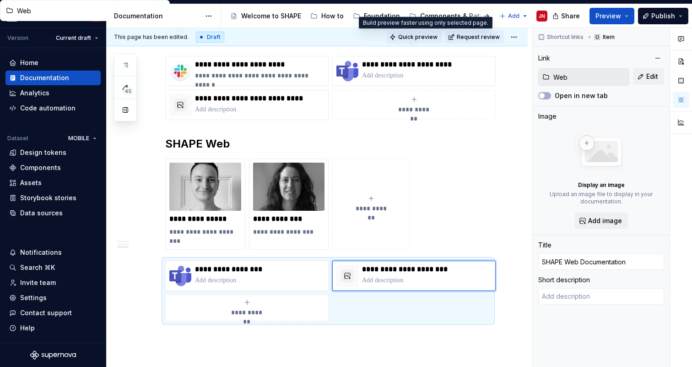
click at [420, 37] on span "Quick preview" at bounding box center [417, 36] width 39 height 7
click at [519, 36] on html "SHAPE Design System JN Version Current draft Home Documentation Analytics Code …" at bounding box center [346, 183] width 692 height 367
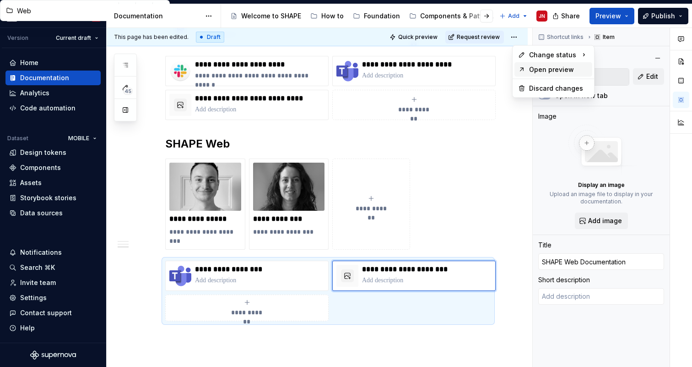
click at [531, 71] on div "Open preview" at bounding box center [559, 69] width 60 height 9
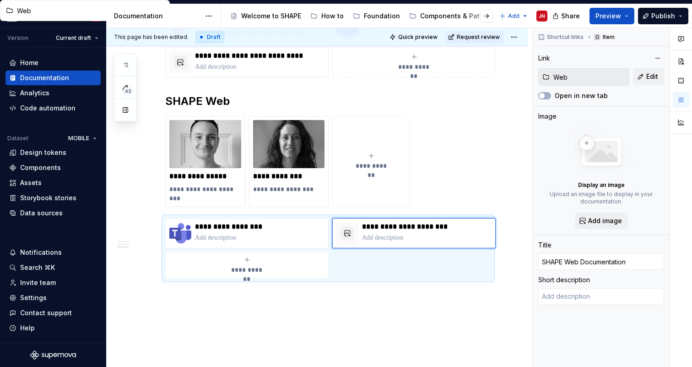
scroll to position [961, 0]
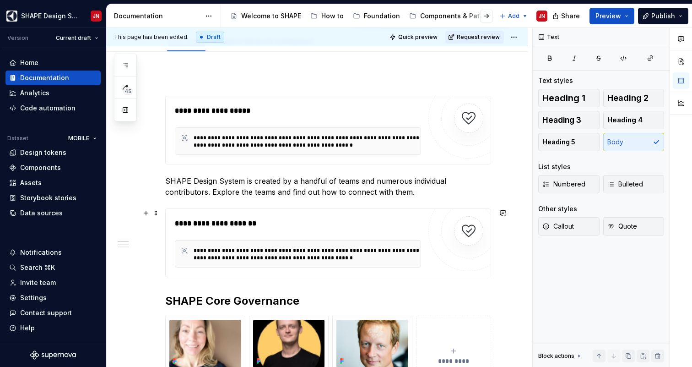
scroll to position [0, 0]
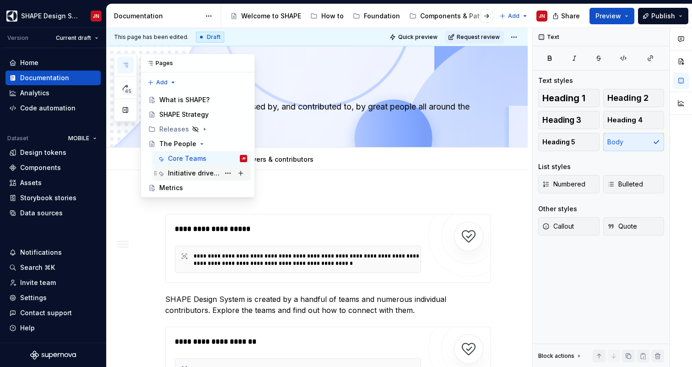
click at [202, 172] on div "Initiative drivers & contributors" at bounding box center [194, 173] width 52 height 9
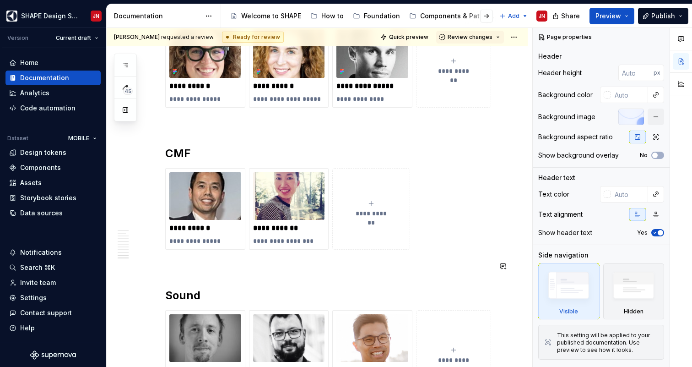
scroll to position [1884, 0]
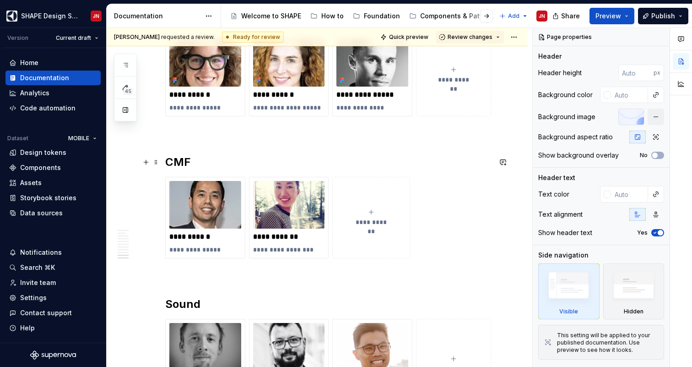
click at [167, 163] on h2 "CMF" at bounding box center [328, 162] width 326 height 15
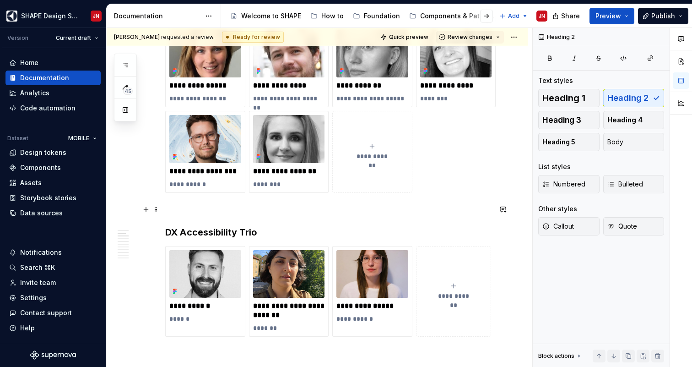
scroll to position [110, 0]
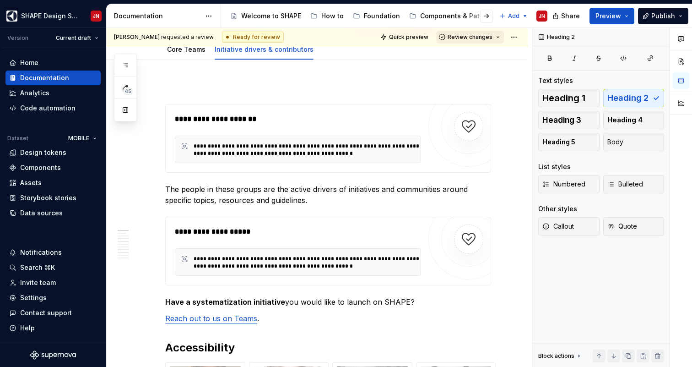
click at [492, 34] on span "Review changes" at bounding box center [470, 36] width 45 height 7
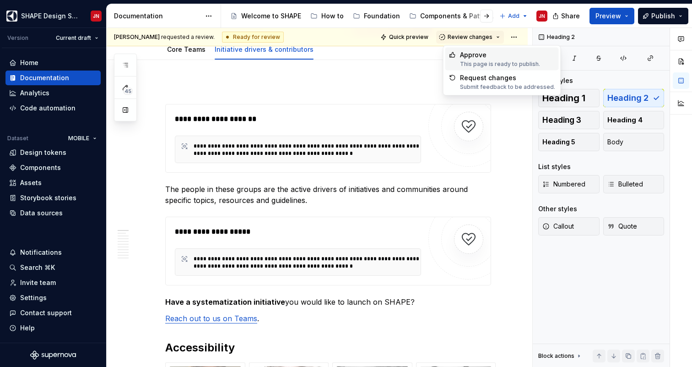
click at [493, 57] on div "Approve" at bounding box center [500, 54] width 80 height 9
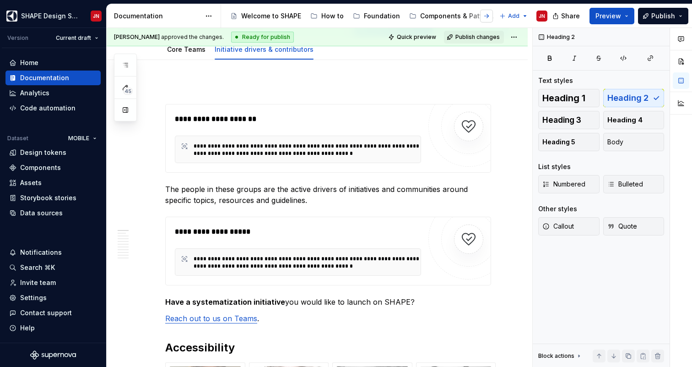
click at [489, 17] on button "button" at bounding box center [486, 16] width 13 height 13
click at [124, 64] on icon "button" at bounding box center [125, 64] width 7 height 7
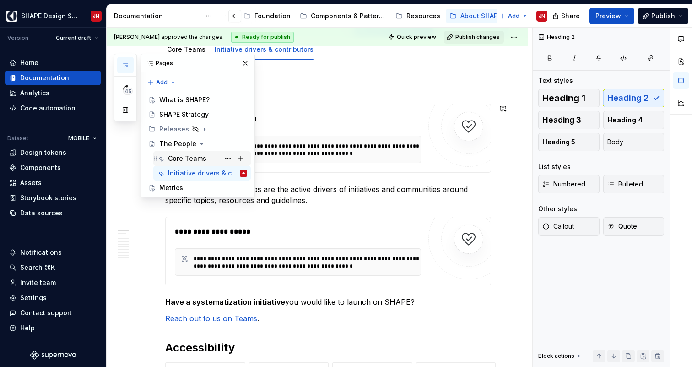
click at [203, 159] on div "Core Teams" at bounding box center [187, 158] width 38 height 9
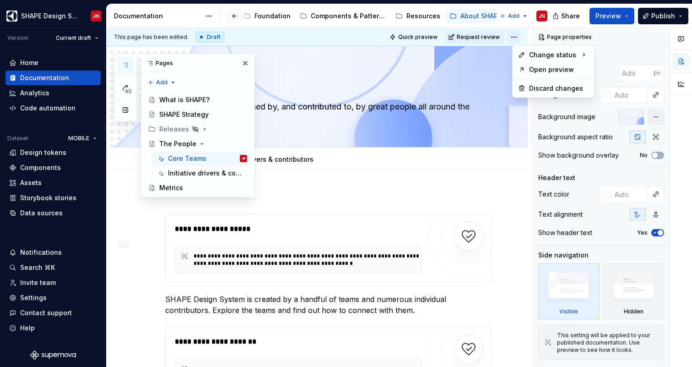
click at [519, 33] on html "SHAPE Design System JN Version Current draft Home Documentation Analytics Code …" at bounding box center [346, 183] width 692 height 367
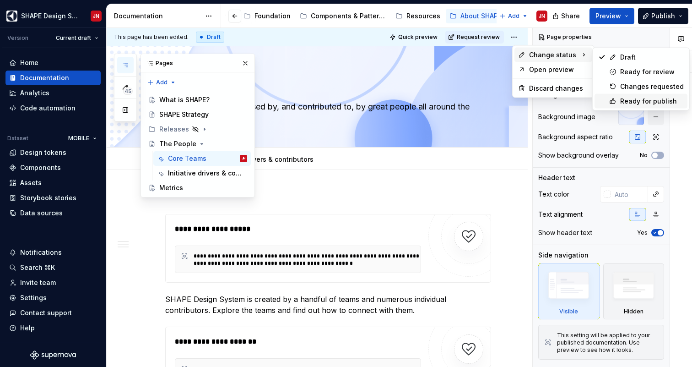
click at [642, 103] on div "Ready for publish" at bounding box center [653, 101] width 64 height 9
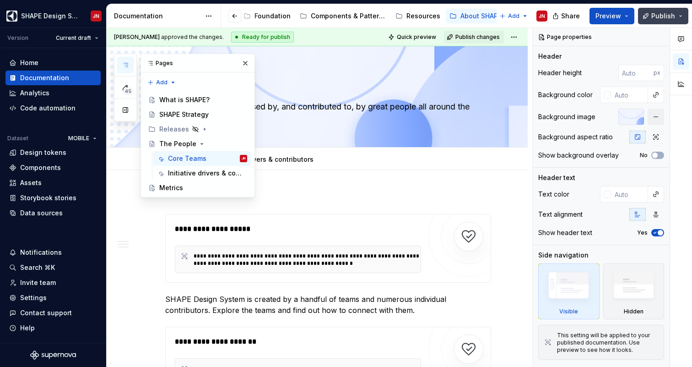
click at [665, 11] on span "Publish" at bounding box center [664, 15] width 24 height 9
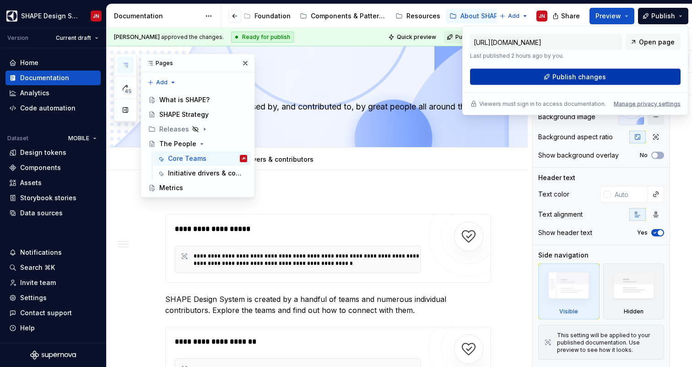
click at [594, 79] on span "Publish changes" at bounding box center [580, 76] width 54 height 9
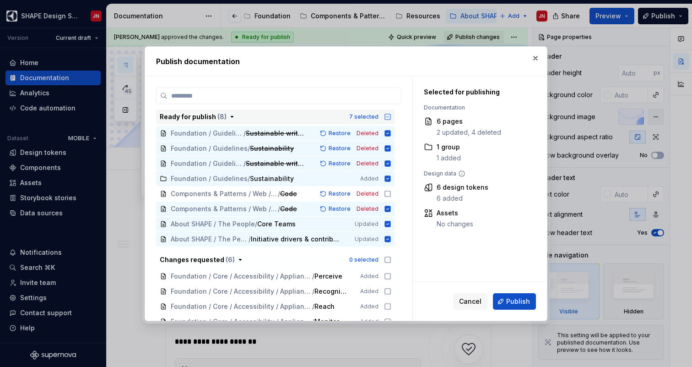
click at [391, 115] on icon "button" at bounding box center [387, 116] width 7 height 7
click at [391, 115] on icon "button" at bounding box center [388, 117] width 6 height 6
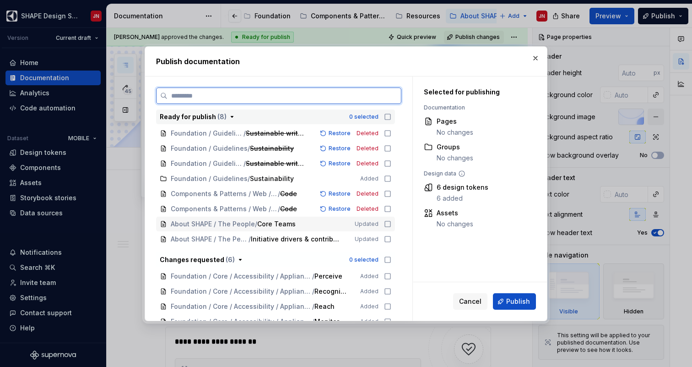
click at [391, 223] on icon at bounding box center [387, 223] width 7 height 7
click at [392, 237] on icon at bounding box center [387, 238] width 7 height 7
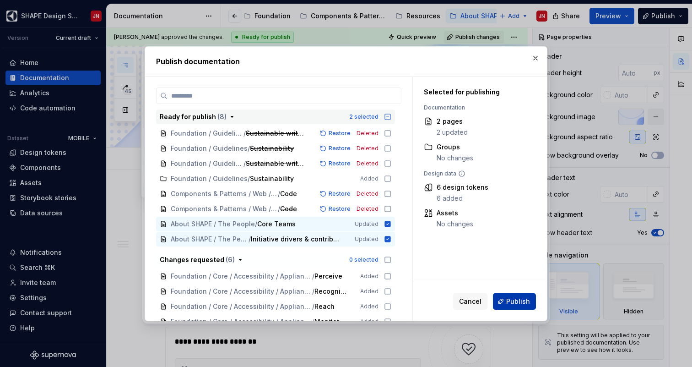
click at [522, 301] on span "Publish" at bounding box center [519, 301] width 24 height 9
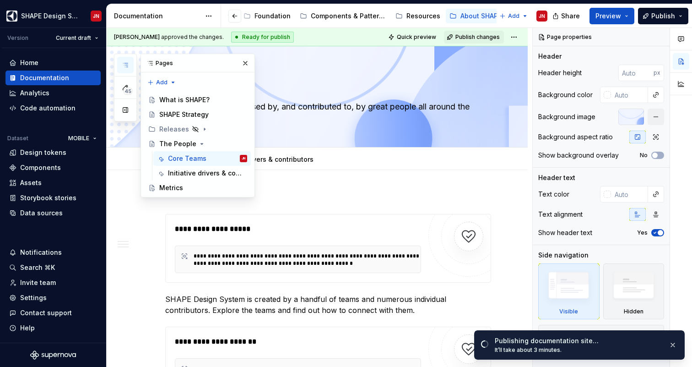
click at [246, 59] on button "button" at bounding box center [245, 63] width 13 height 13
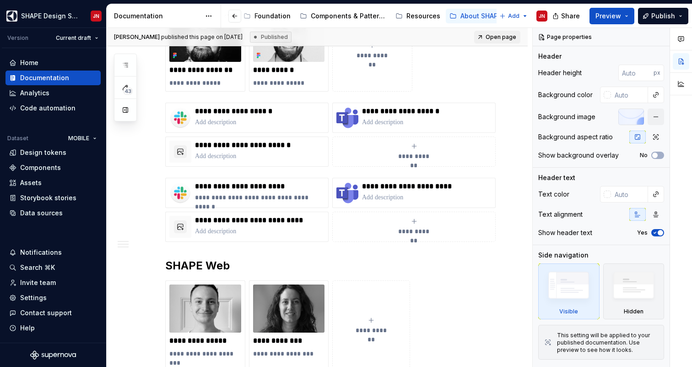
scroll to position [796, 0]
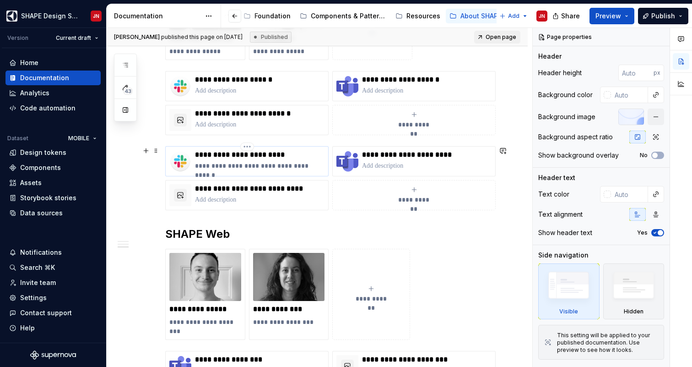
click at [236, 166] on p "**********" at bounding box center [260, 165] width 130 height 9
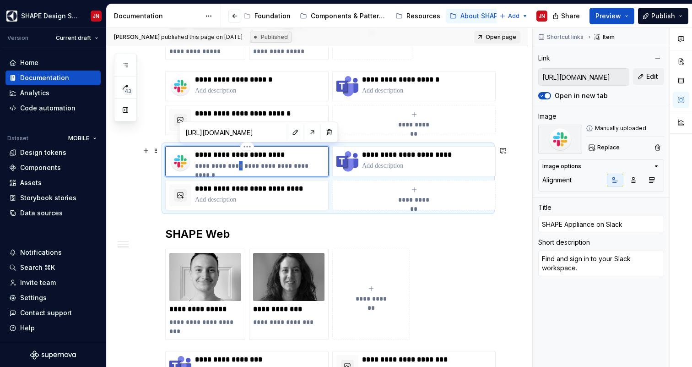
click at [236, 166] on p "**********" at bounding box center [260, 165] width 130 height 9
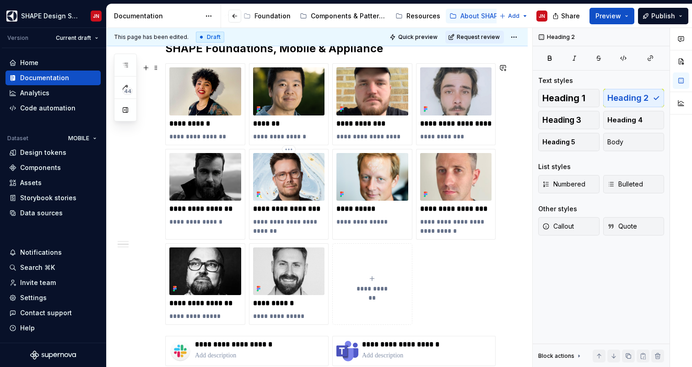
scroll to position [530, 0]
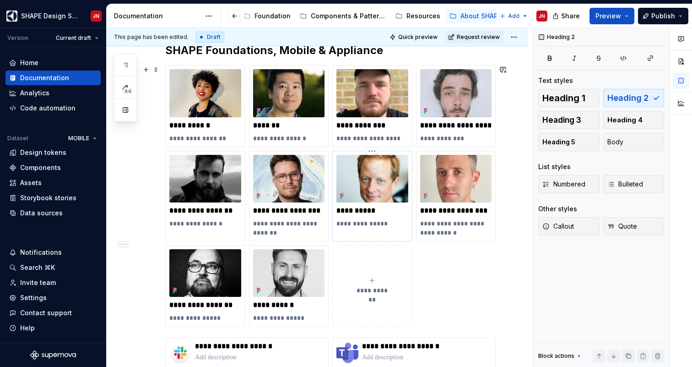
click at [394, 222] on p "**********" at bounding box center [373, 223] width 72 height 9
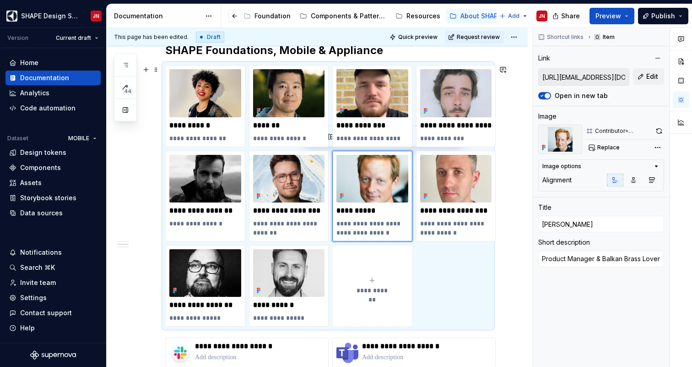
click at [517, 259] on div "**********" at bounding box center [317, 230] width 421 height 1181
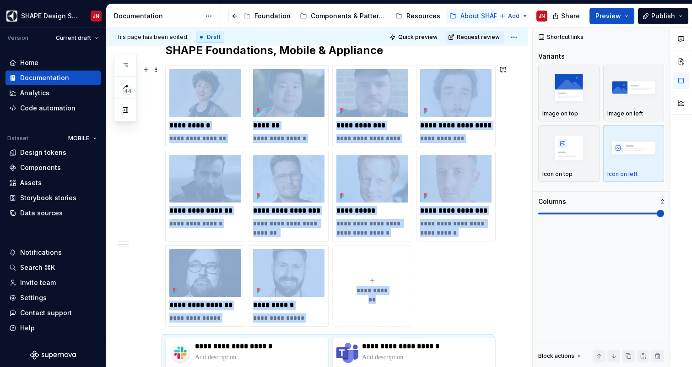
scroll to position [564, 0]
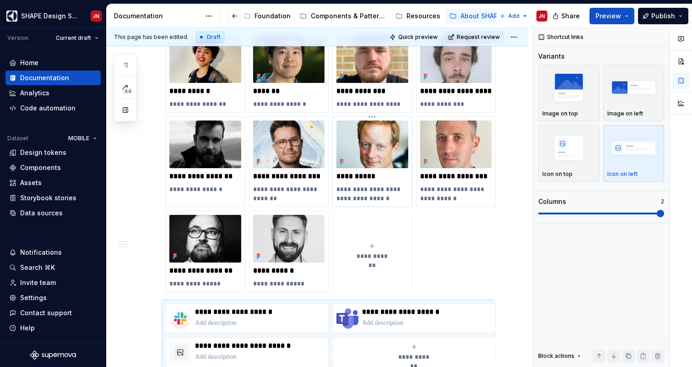
click at [370, 197] on p "**********" at bounding box center [373, 194] width 72 height 18
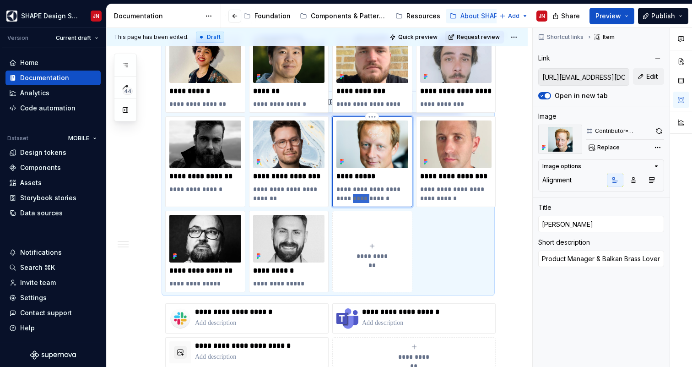
click at [370, 197] on p "**********" at bounding box center [373, 194] width 72 height 18
click at [340, 199] on p "**********" at bounding box center [373, 194] width 72 height 18
drag, startPoint x: 340, startPoint y: 199, endPoint x: 383, endPoint y: 199, distance: 43.5
click at [383, 199] on p "**********" at bounding box center [373, 194] width 72 height 18
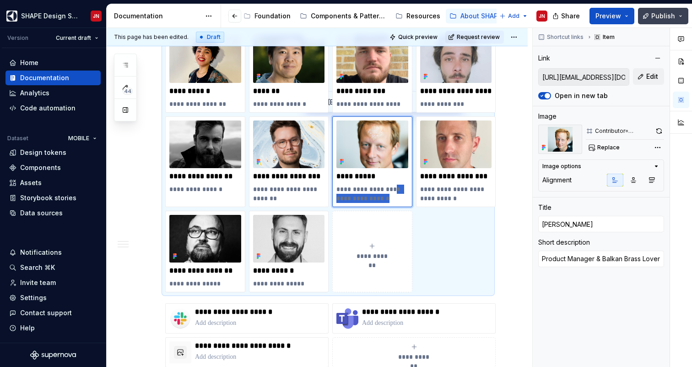
click at [662, 17] on span "Publish" at bounding box center [664, 15] width 24 height 9
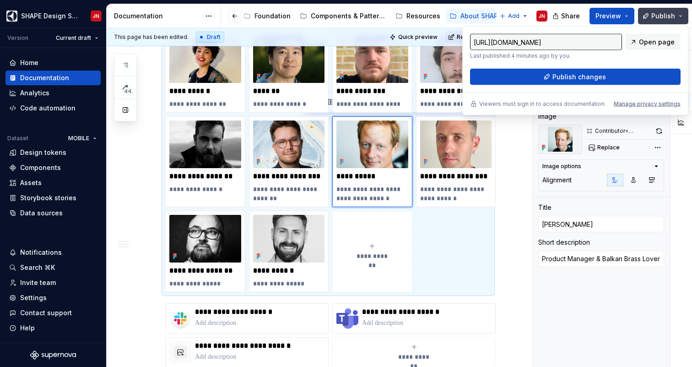
click at [662, 17] on span "Publish" at bounding box center [664, 15] width 24 height 9
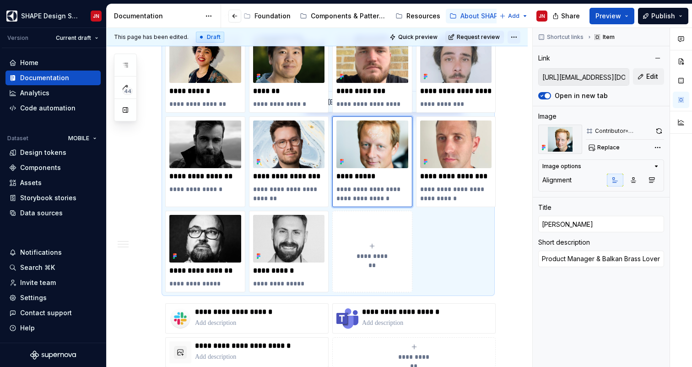
click at [519, 38] on html "SHAPE Design System JN Version Current draft Home Documentation Analytics Code …" at bounding box center [346, 183] width 692 height 367
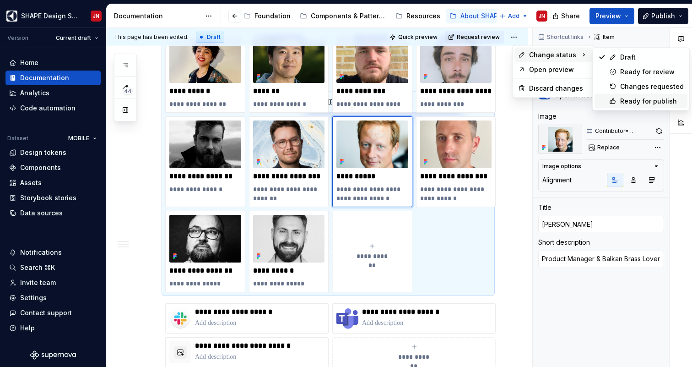
click at [621, 98] on div "Ready for publish" at bounding box center [653, 101] width 64 height 9
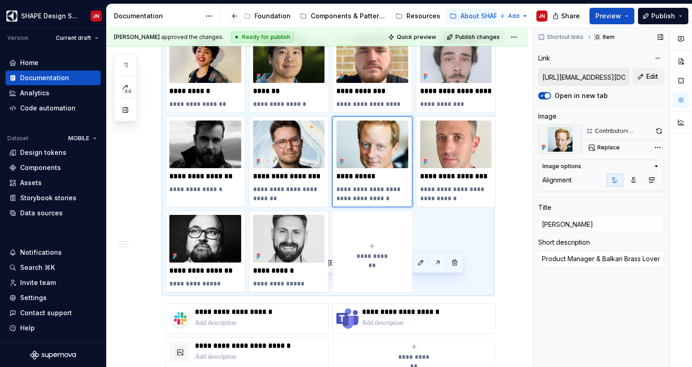
scroll to position [403, 0]
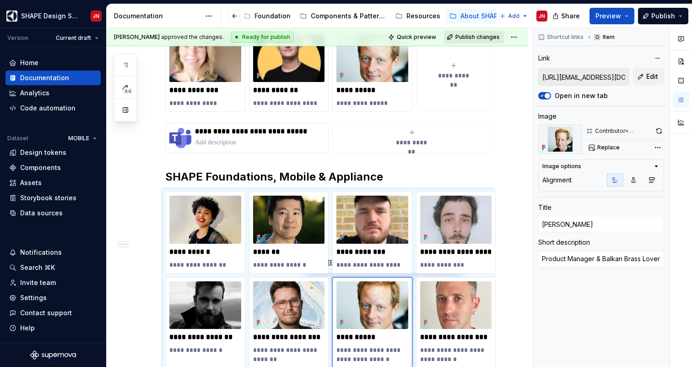
click at [483, 39] on span "Publish changes" at bounding box center [478, 36] width 44 height 7
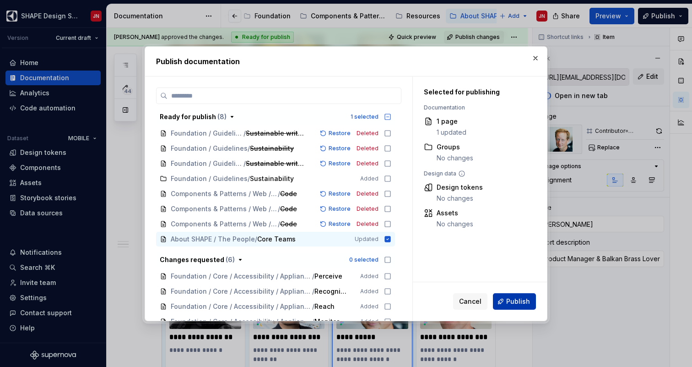
click at [518, 303] on span "Publish" at bounding box center [519, 301] width 24 height 9
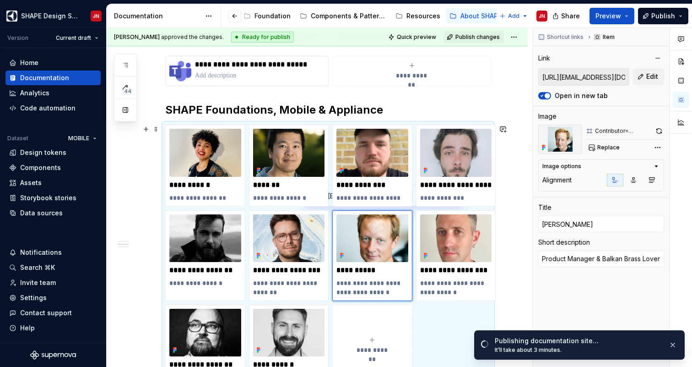
scroll to position [471, 0]
